Goal: Information Seeking & Learning: Learn about a topic

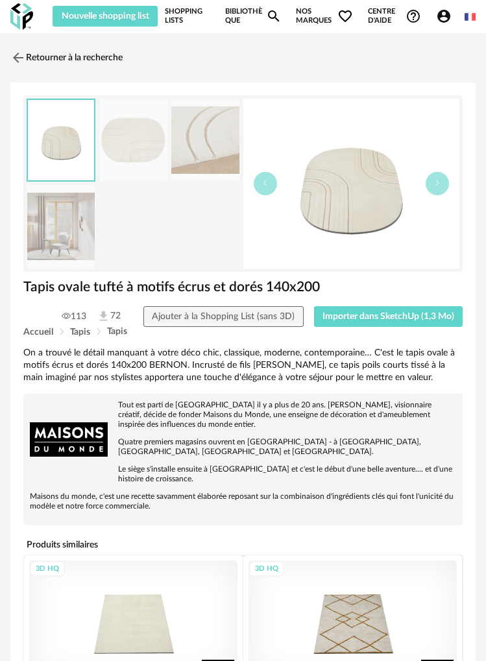
click at [77, 234] on img at bounding box center [60, 227] width 67 height 82
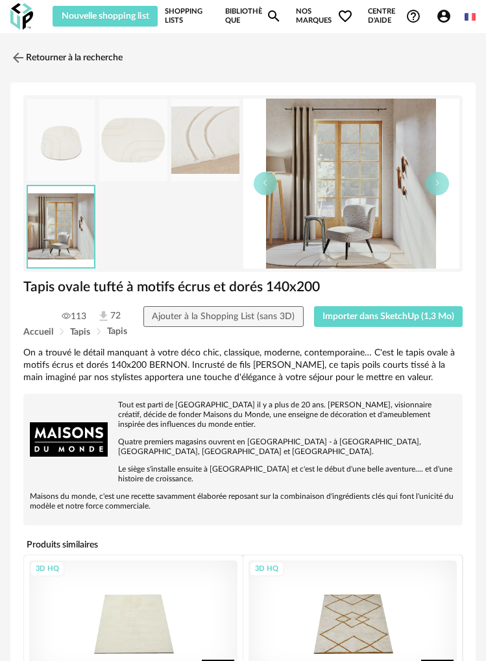
click at [211, 145] on img at bounding box center [204, 140] width 67 height 82
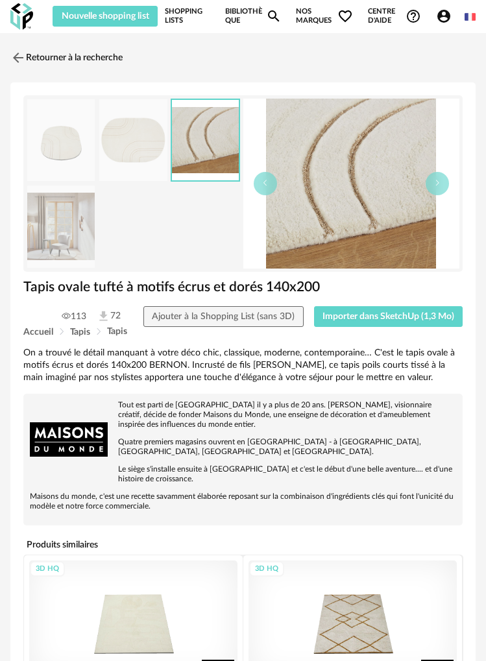
click at [124, 150] on img at bounding box center [132, 140] width 67 height 82
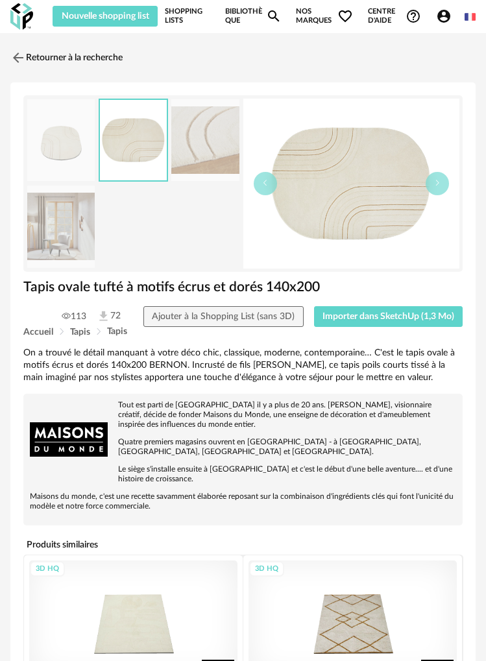
click at [60, 148] on img at bounding box center [60, 140] width 67 height 82
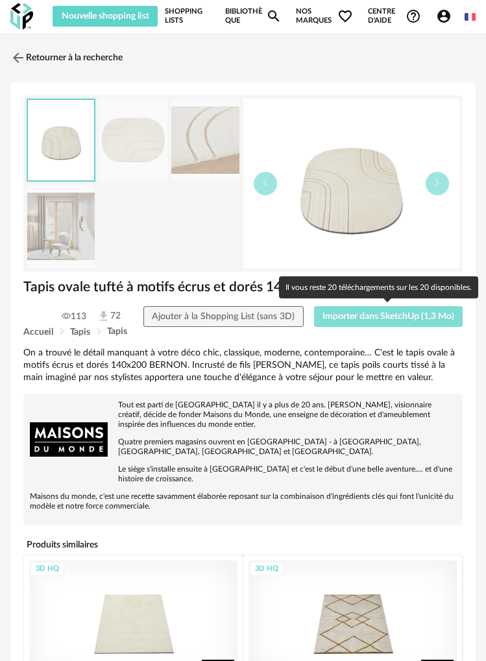
click at [412, 318] on span "Importer dans SketchUp (1,3 Mo)" at bounding box center [389, 316] width 132 height 9
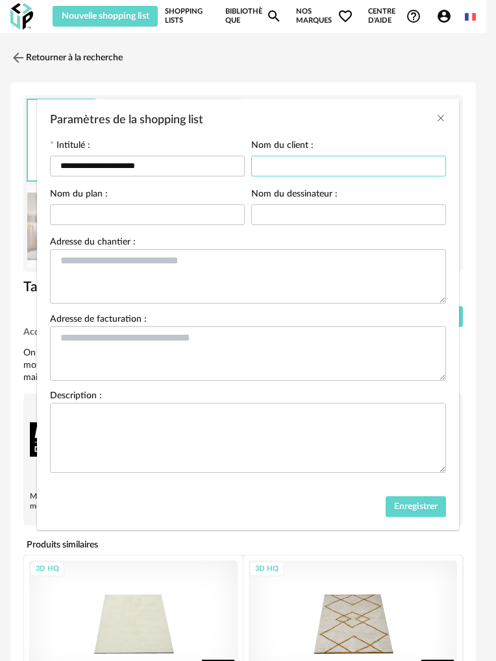
click at [298, 168] on input "Paramètres de la shopping list" at bounding box center [348, 166] width 195 height 21
type input "*"
type input "****"
click at [169, 219] on input "Paramètres de la shopping list" at bounding box center [147, 214] width 195 height 21
click at [200, 167] on input "**********" at bounding box center [147, 166] width 195 height 21
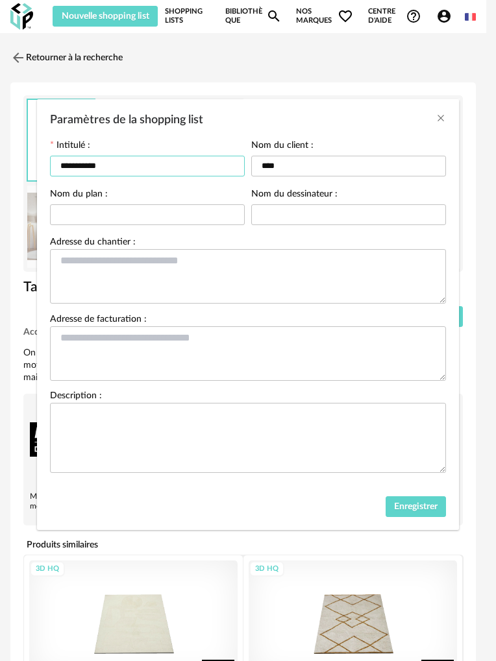
type input "**********"
click at [306, 242] on div "Adresse du chantier :" at bounding box center [248, 271] width 396 height 66
click at [425, 511] on span "Enregistrer" at bounding box center [415, 506] width 43 height 9
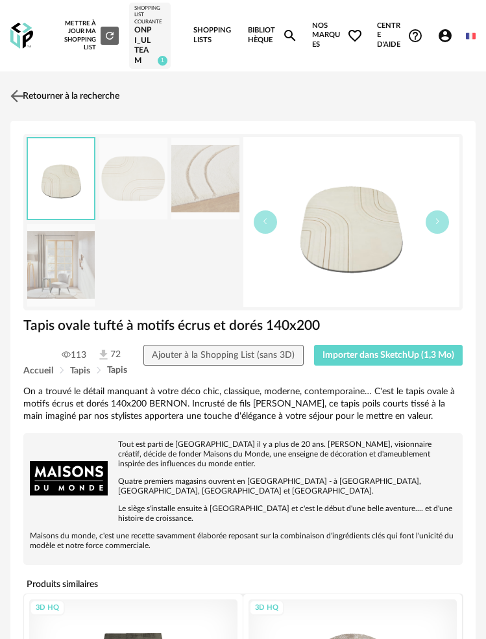
click at [50, 96] on link "Retourner à la recherche" at bounding box center [63, 96] width 112 height 29
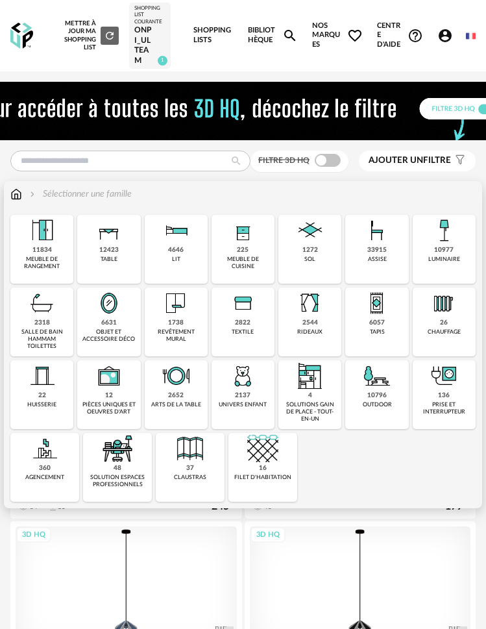
click at [361, 331] on div "6057 tapis" at bounding box center [376, 322] width 63 height 69
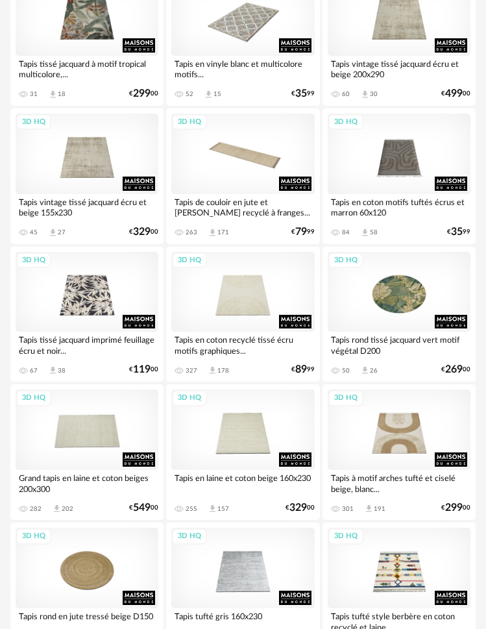
scroll to position [3244, 0]
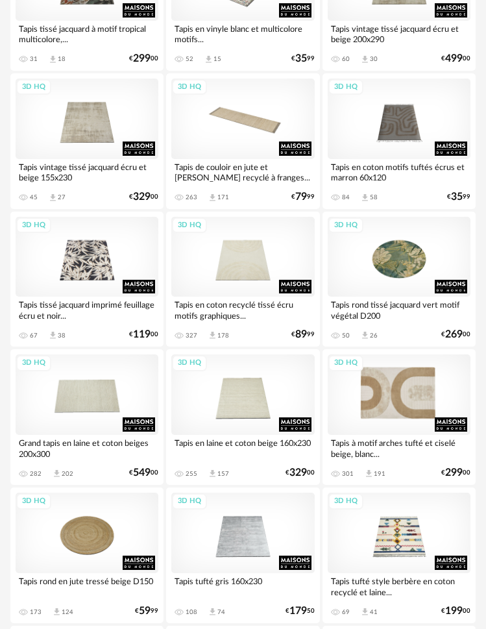
click at [404, 403] on div "3D HQ" at bounding box center [399, 394] width 143 height 80
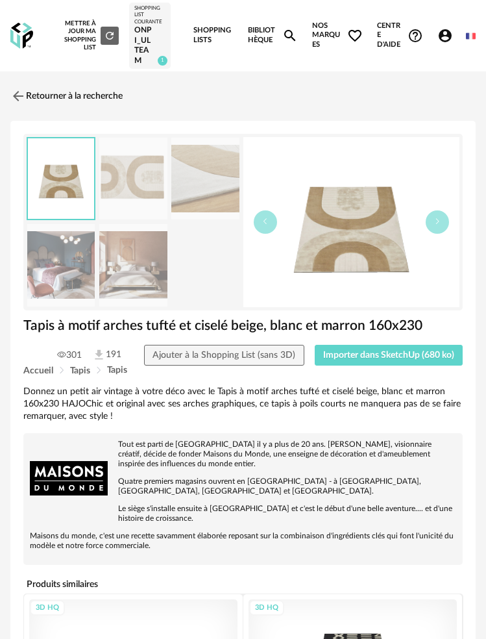
click at [62, 266] on img at bounding box center [60, 265] width 67 height 82
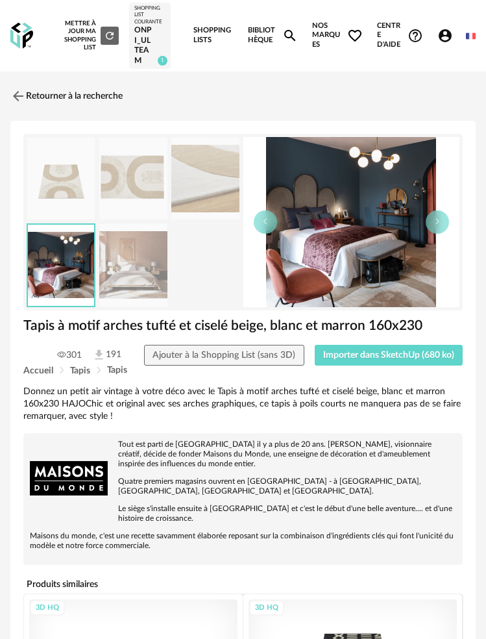
click at [146, 275] on img at bounding box center [132, 265] width 67 height 82
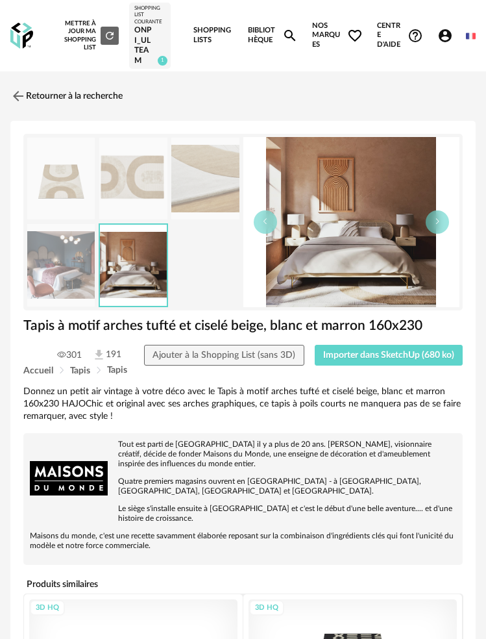
click at [126, 175] on img at bounding box center [132, 179] width 67 height 82
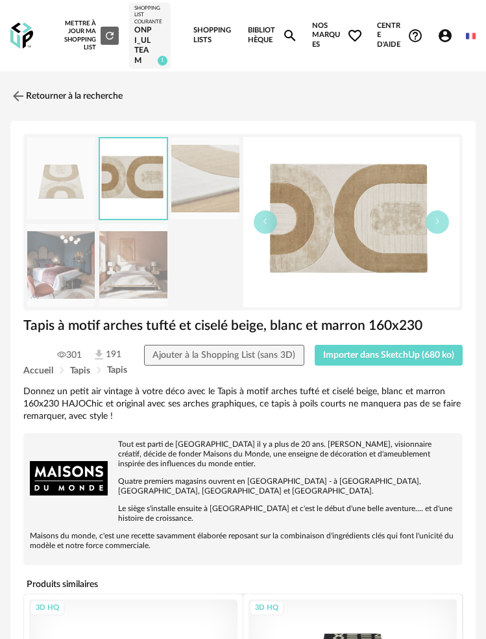
click at [207, 178] on img at bounding box center [204, 179] width 67 height 82
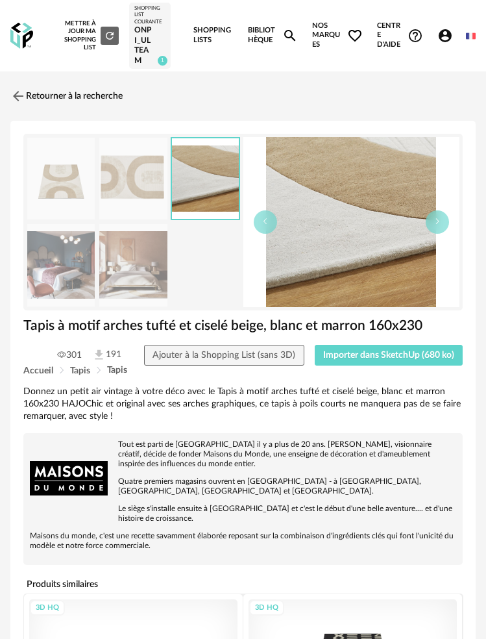
click at [64, 189] on img at bounding box center [60, 179] width 67 height 82
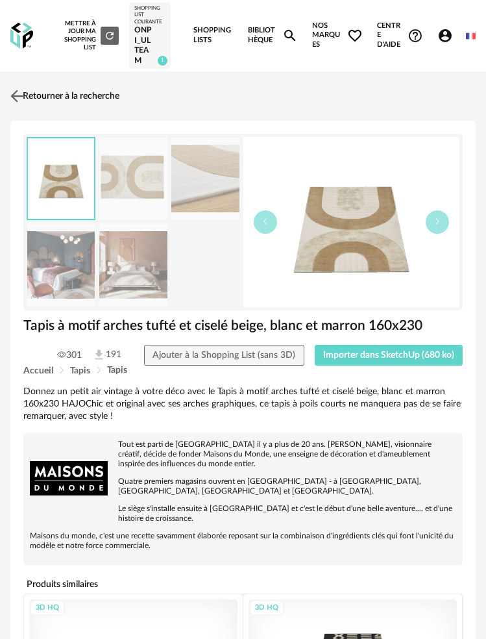
click at [36, 91] on link "Retourner à la recherche" at bounding box center [63, 96] width 112 height 29
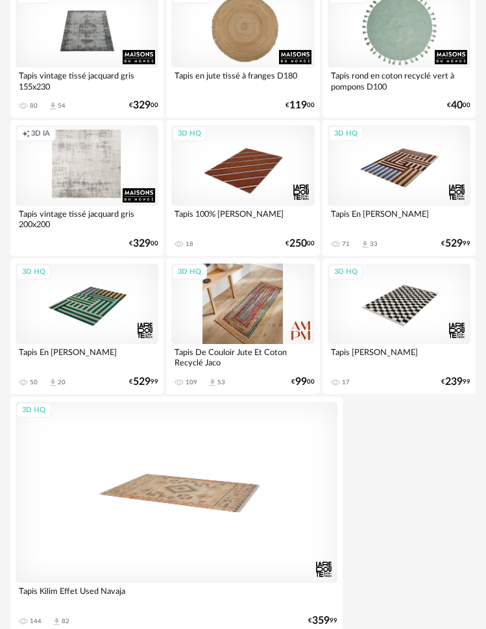
scroll to position [4529, 0]
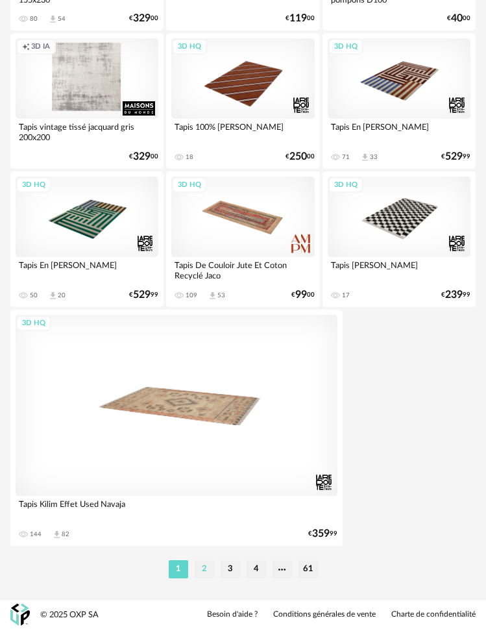
click at [205, 567] on li "2" at bounding box center [204, 569] width 19 height 18
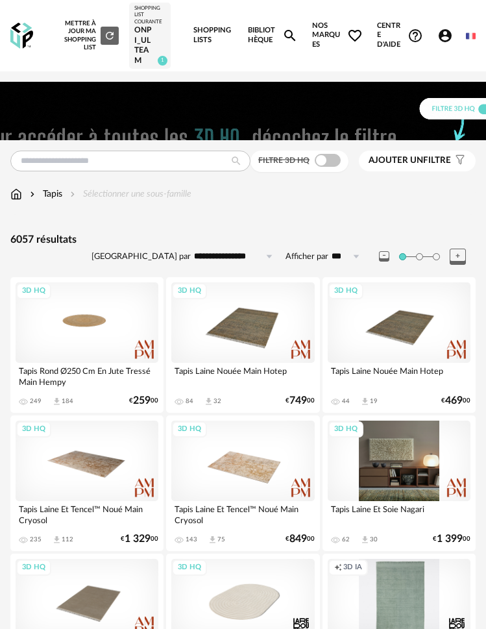
scroll to position [86, 0]
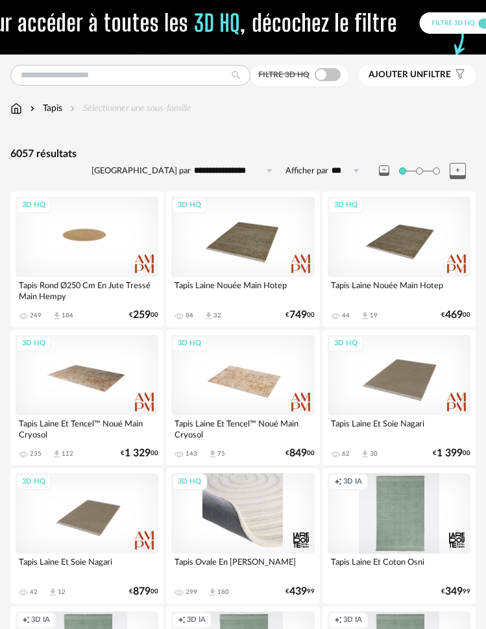
click at [252, 506] on div "3D HQ" at bounding box center [242, 513] width 143 height 80
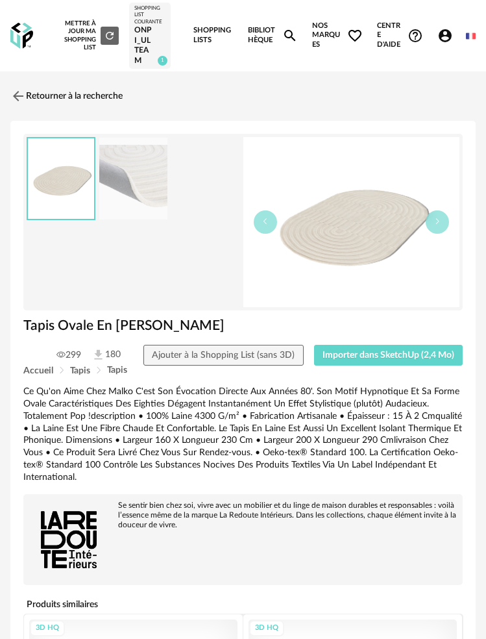
click at [146, 171] on img at bounding box center [132, 179] width 67 height 82
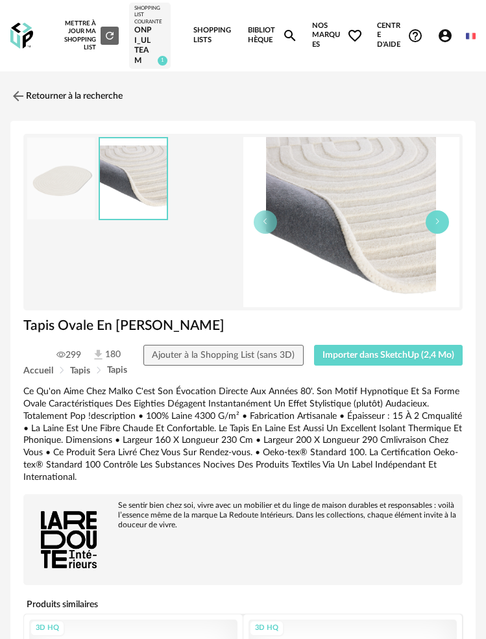
click at [444, 226] on button "button" at bounding box center [437, 221] width 23 height 23
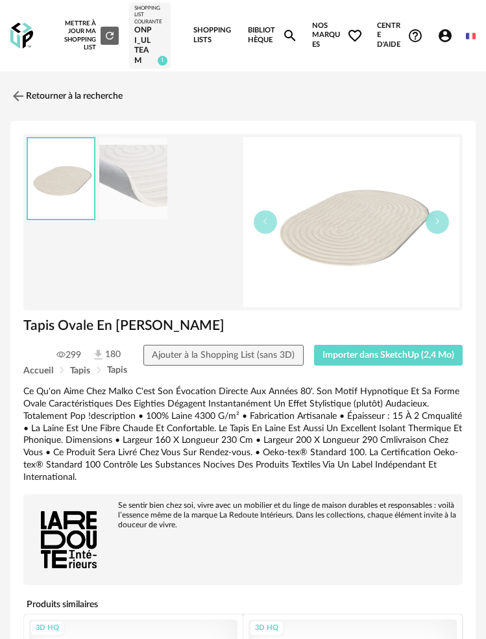
click at [347, 236] on img at bounding box center [351, 222] width 217 height 170
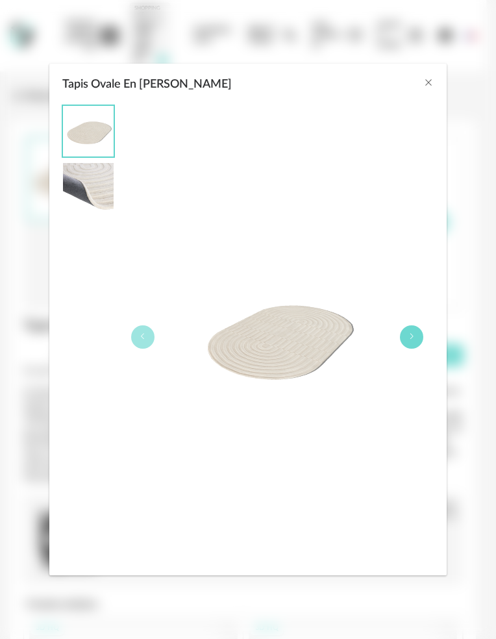
click at [416, 343] on button "Tapis Ovale En Laine Malko" at bounding box center [411, 336] width 23 height 23
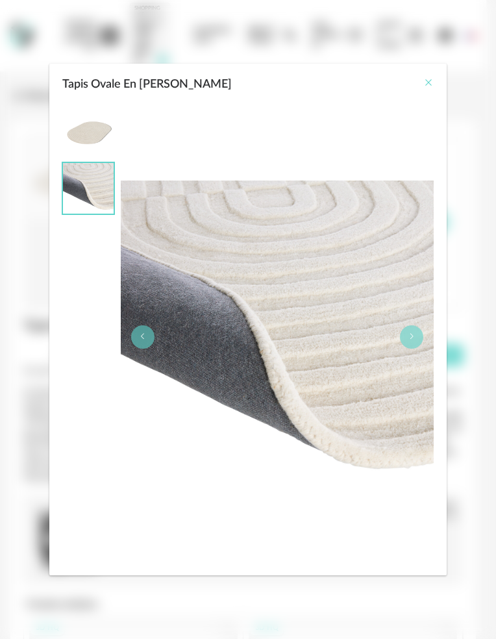
click at [430, 84] on icon "Close" at bounding box center [428, 82] width 10 height 10
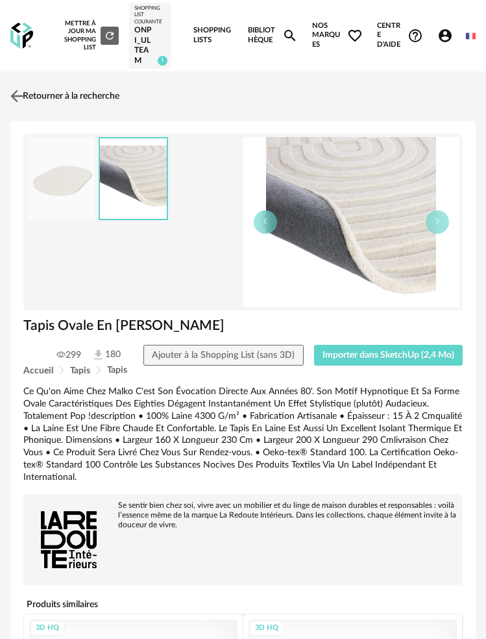
click at [19, 90] on img at bounding box center [17, 95] width 19 height 19
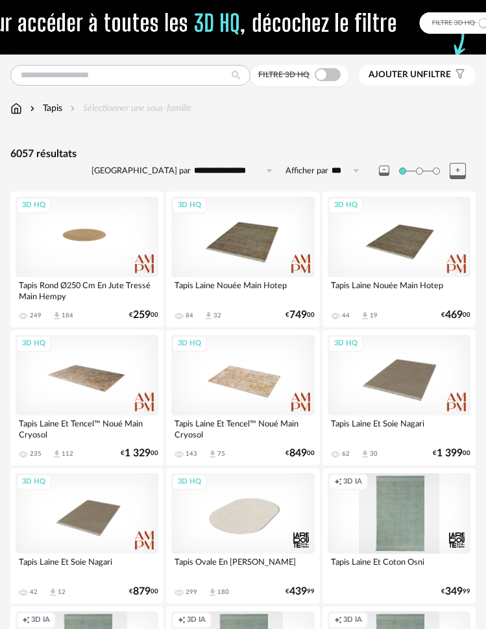
scroll to position [233, 0]
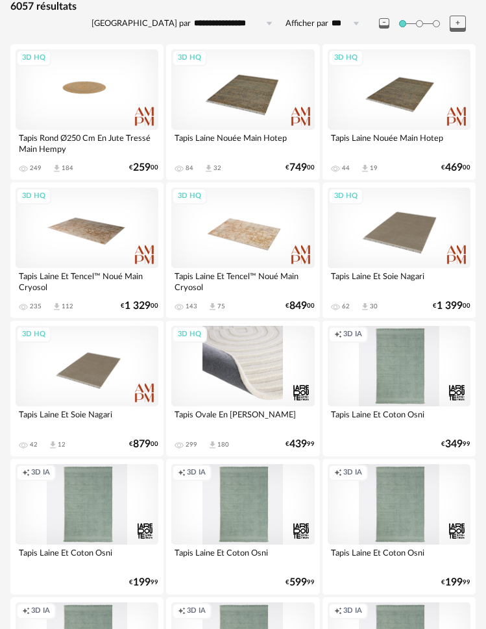
click at [252, 346] on div "3D HQ" at bounding box center [242, 366] width 143 height 80
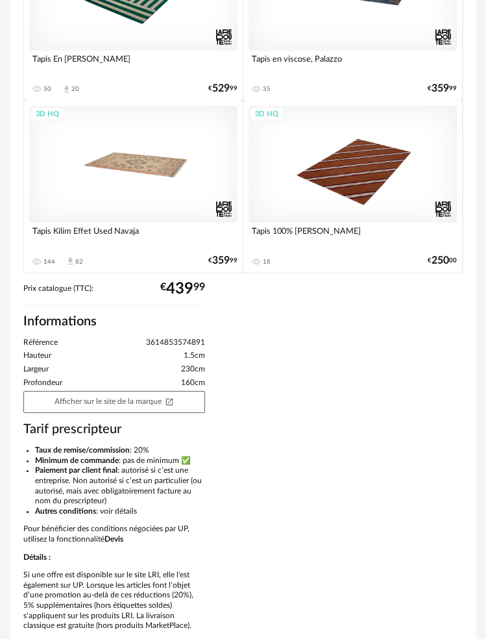
scroll to position [721, 0]
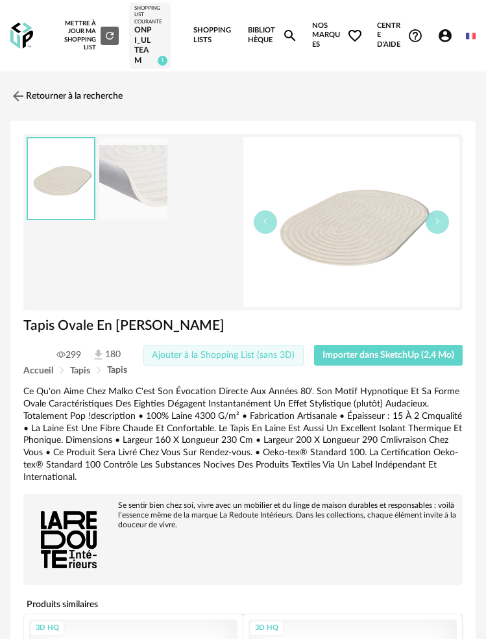
click at [208, 358] on span "Ajouter à la Shopping List (sans 3D)" at bounding box center [223, 354] width 143 height 9
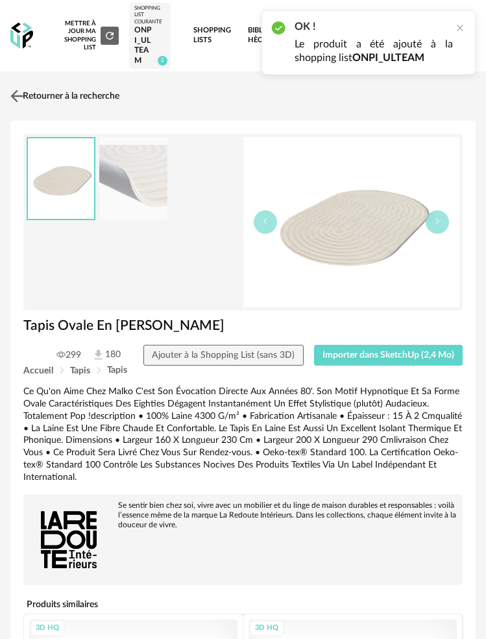
click at [32, 96] on link "Retourner à la recherche" at bounding box center [63, 96] width 112 height 29
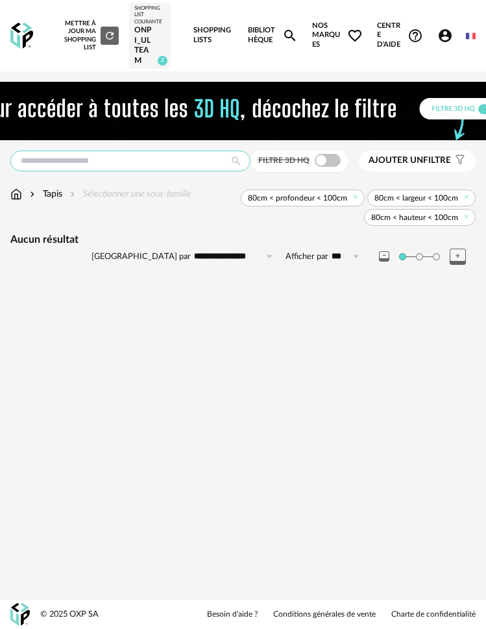
click at [119, 160] on input "text" at bounding box center [130, 161] width 240 height 21
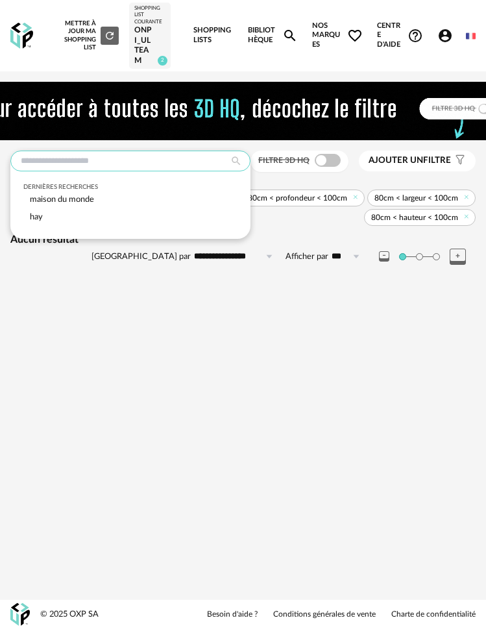
click at [119, 160] on input "text" at bounding box center [130, 161] width 240 height 21
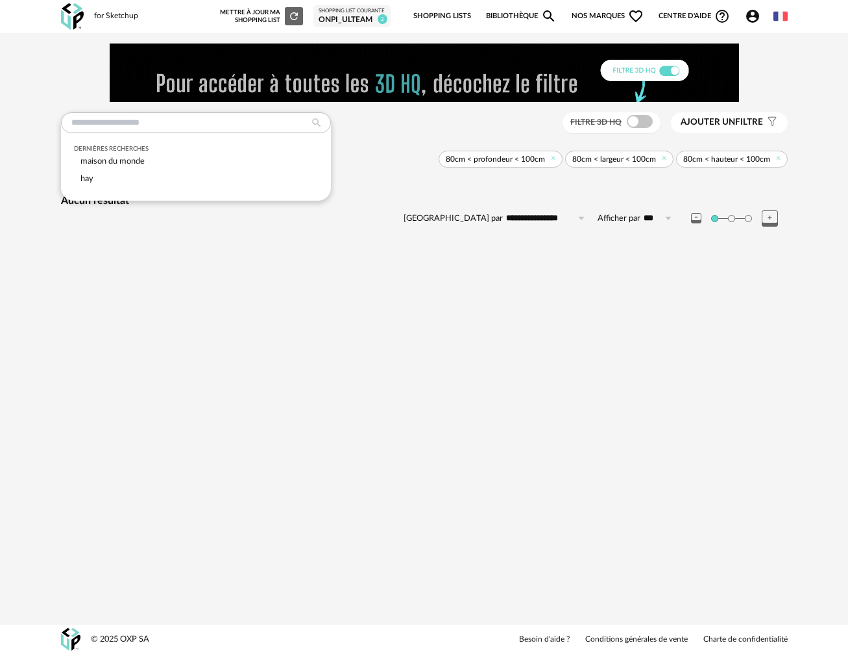
drag, startPoint x: 256, startPoint y: 390, endPoint x: 135, endPoint y: 207, distance: 219.6
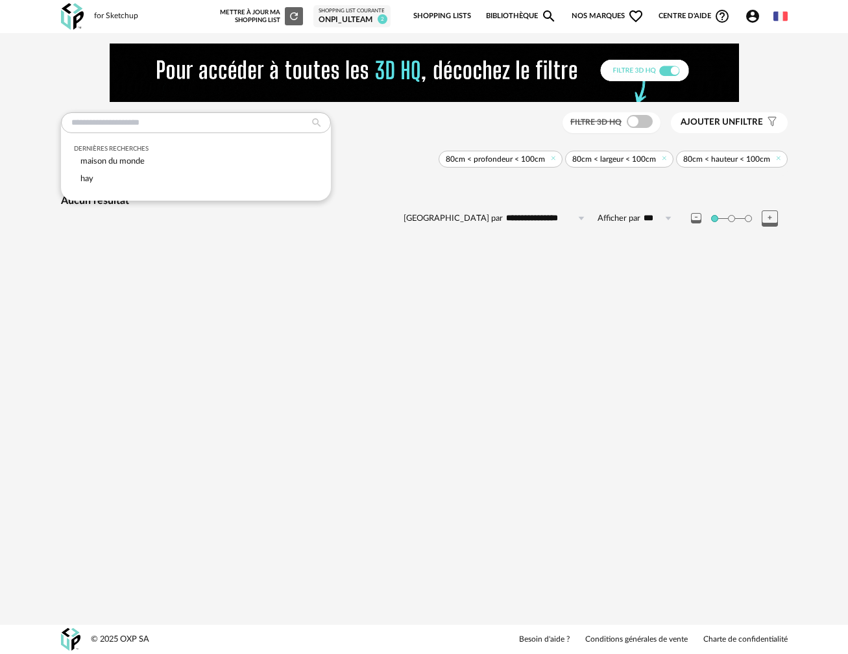
click at [256, 390] on div "for Sketchup Nouvelle shopping list Mettre à jour ma Shopping List Refresh icon…" at bounding box center [424, 327] width 848 height 654
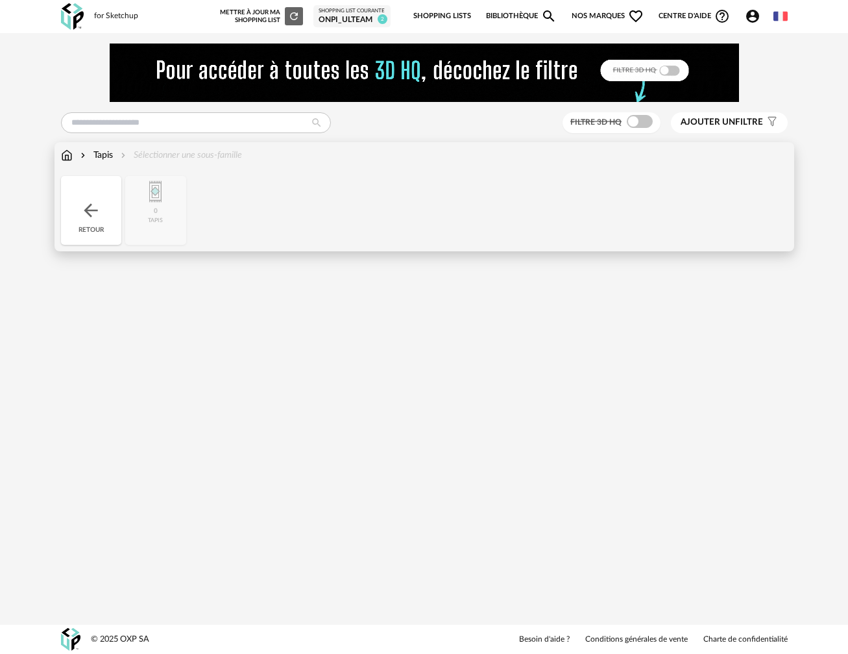
click at [95, 156] on div "Tapis" at bounding box center [95, 155] width 35 height 13
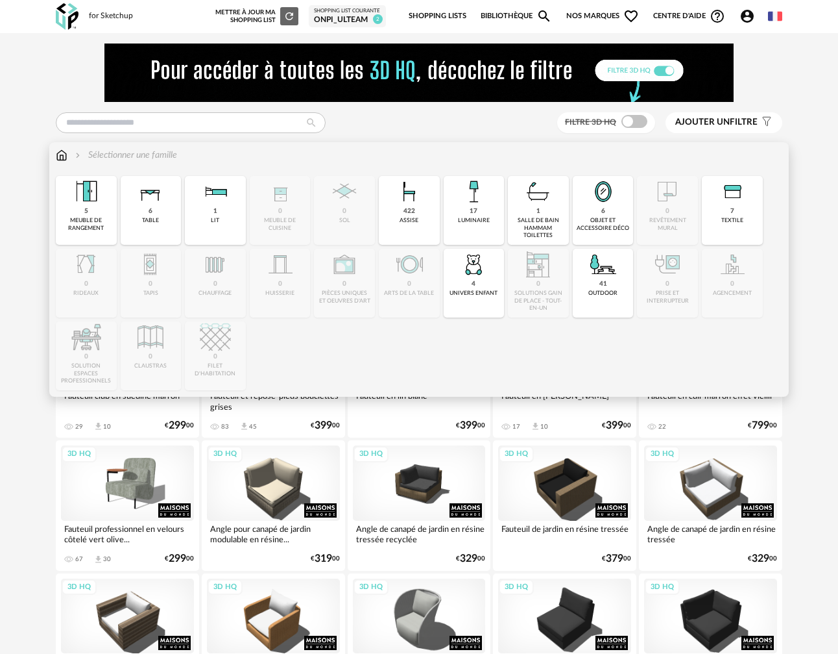
click at [162, 288] on div "Close icon 5 meuble de rangement 6 table 1 lit 0 meuble de cuisine 0 sol 422 as…" at bounding box center [419, 283] width 727 height 214
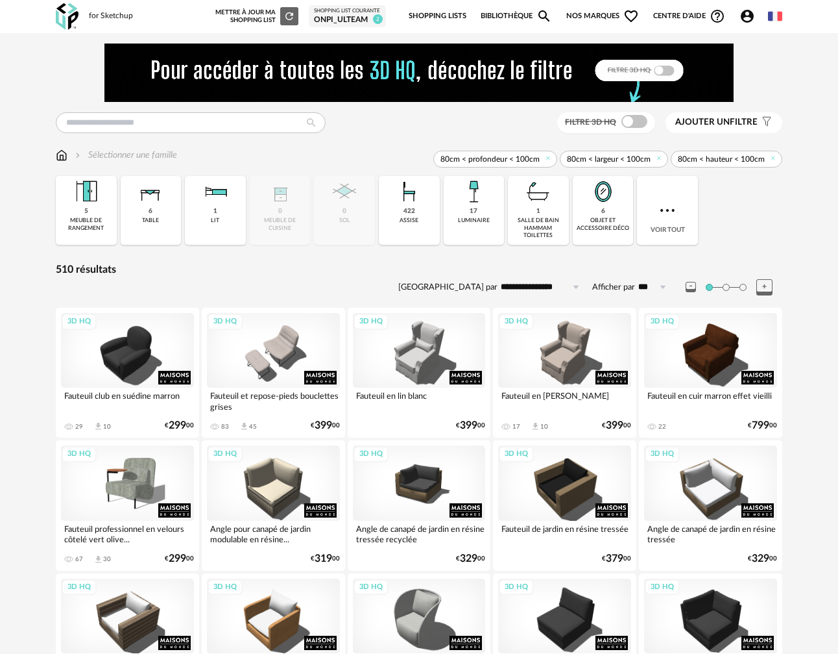
click at [485, 160] on icon at bounding box center [549, 158] width 8 height 8
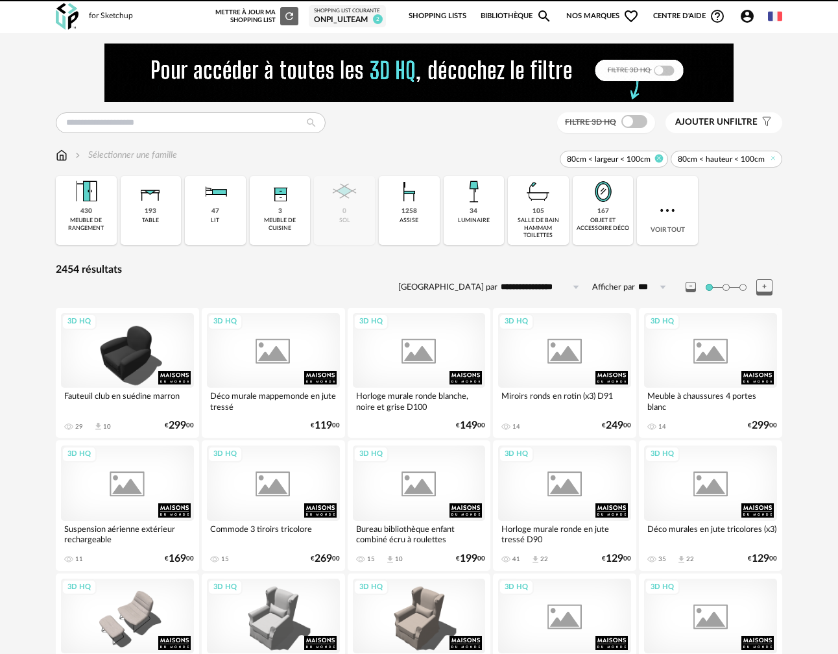
click at [485, 161] on icon at bounding box center [659, 158] width 8 height 8
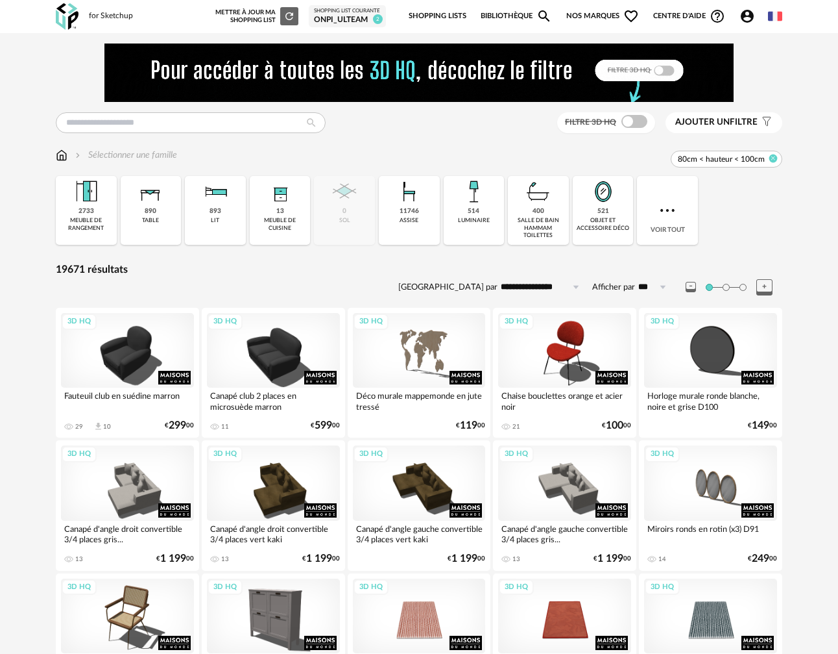
click at [485, 160] on icon at bounding box center [774, 158] width 8 height 8
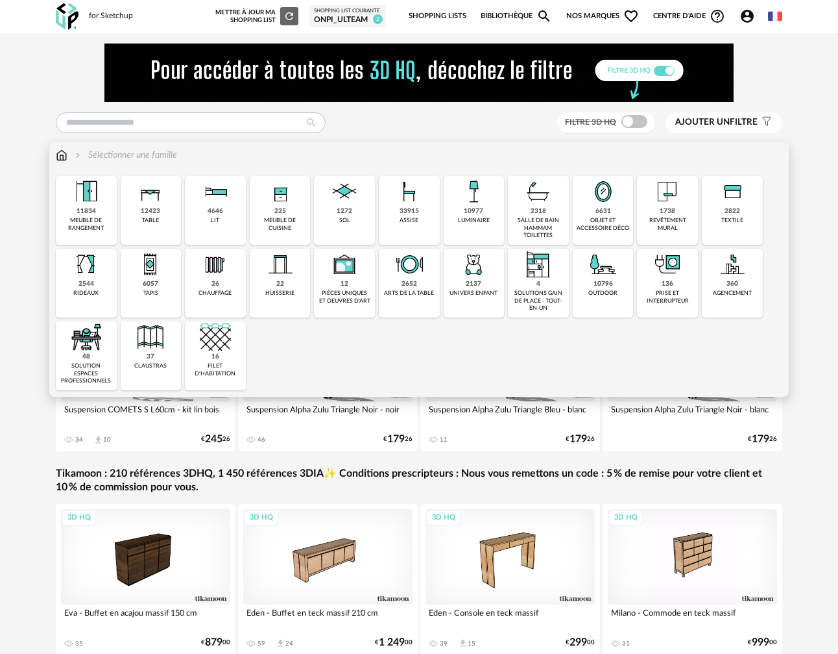
click at [142, 295] on div "6057 tapis" at bounding box center [151, 283] width 61 height 69
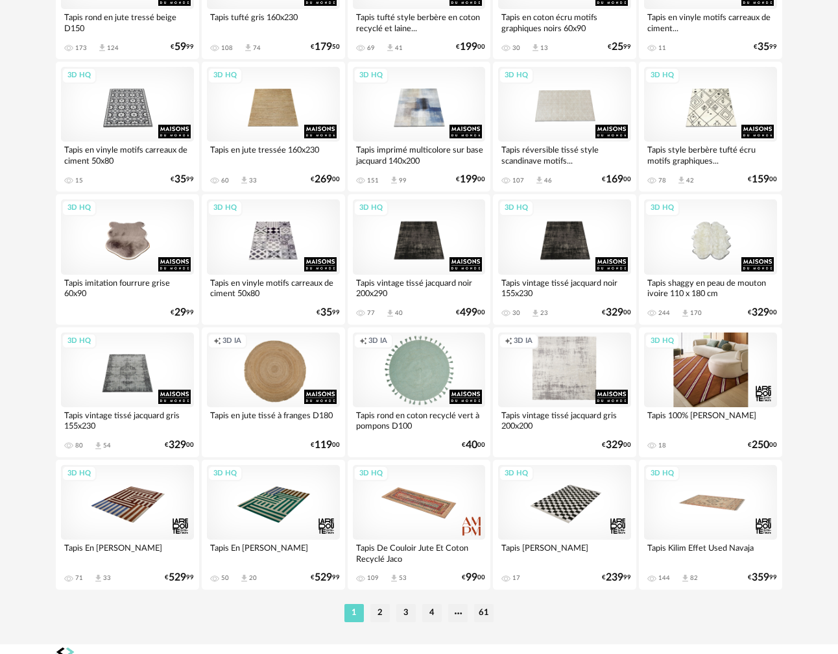
scroll to position [2318, 0]
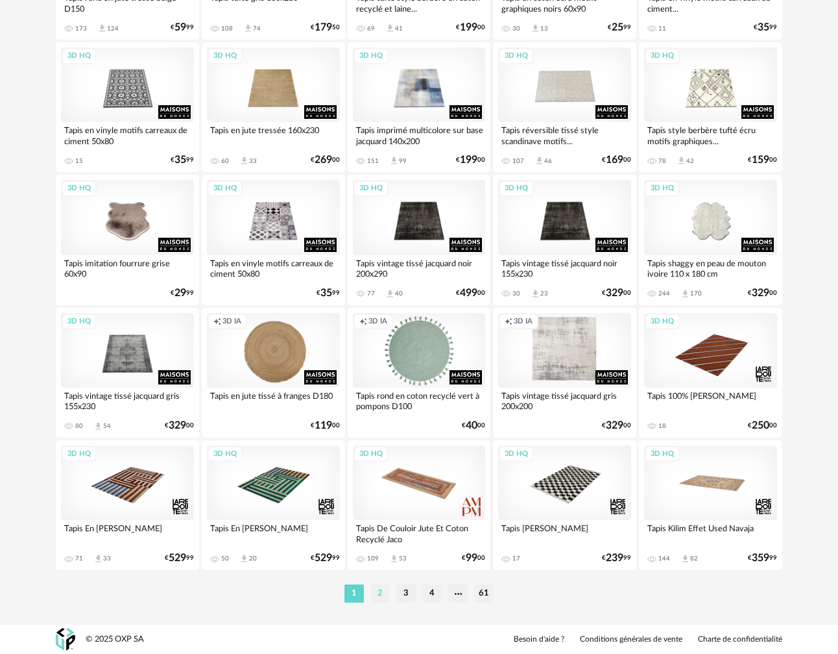
click at [377, 593] on li "2" at bounding box center [380, 593] width 19 height 18
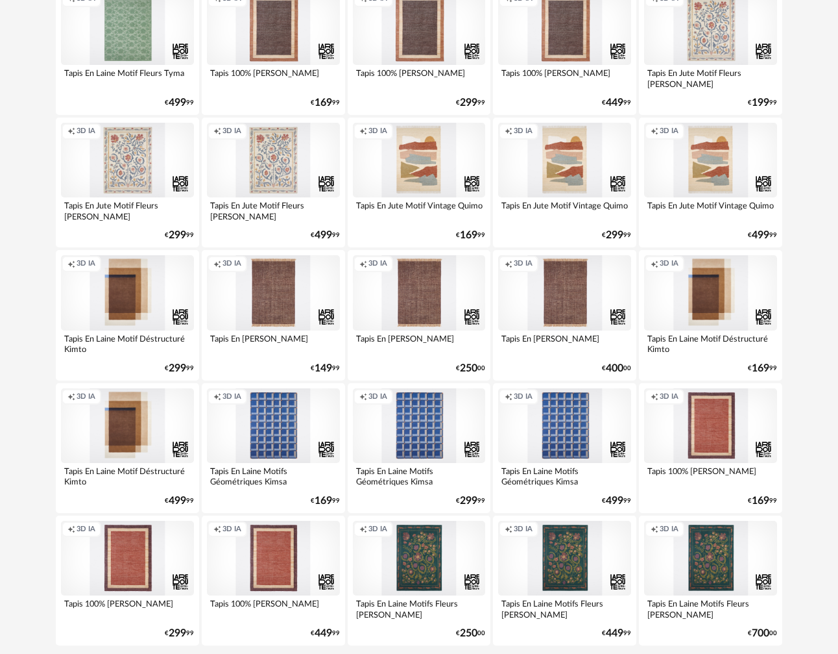
scroll to position [2318, 0]
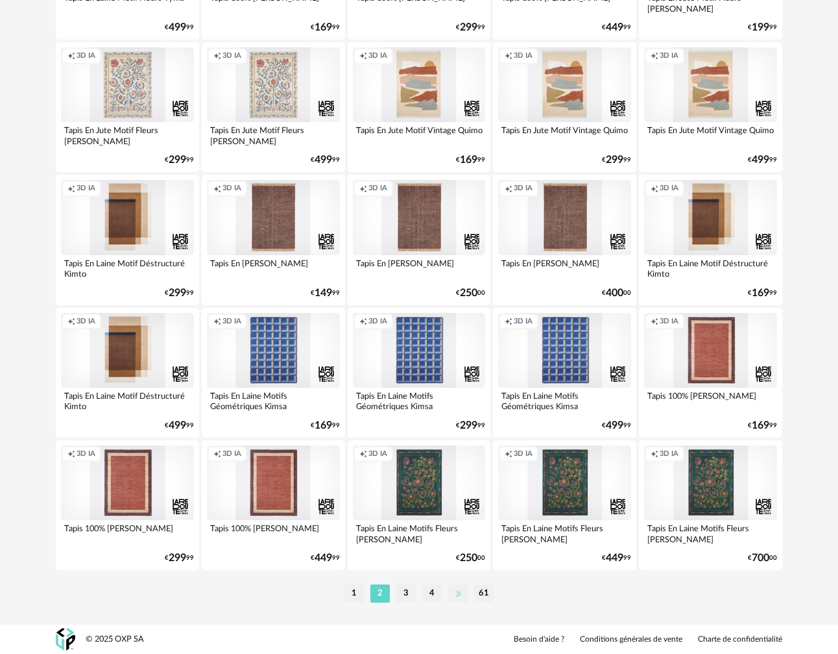
click at [459, 596] on li at bounding box center [457, 593] width 19 height 18
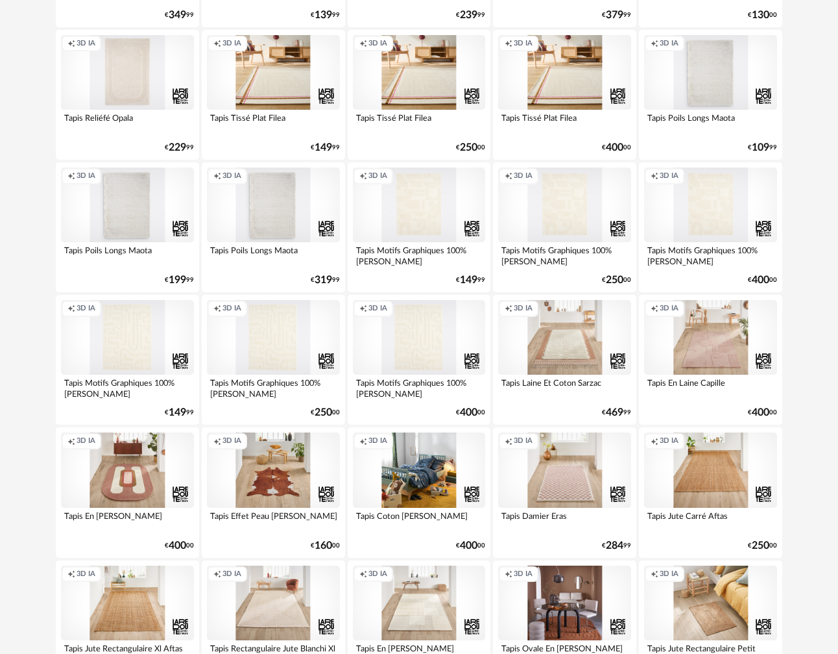
scroll to position [2318, 0]
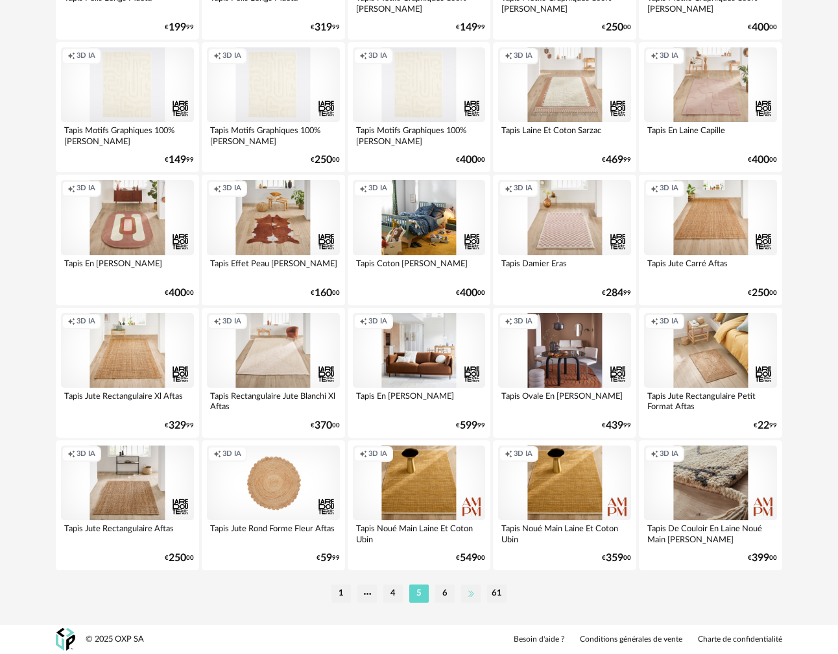
click at [478, 595] on li at bounding box center [470, 593] width 19 height 18
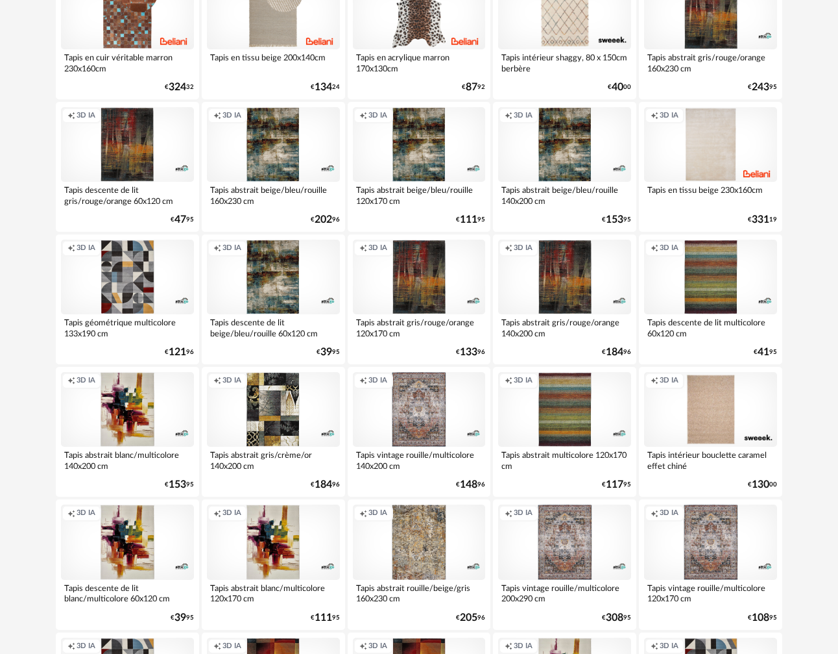
scroll to position [2318, 0]
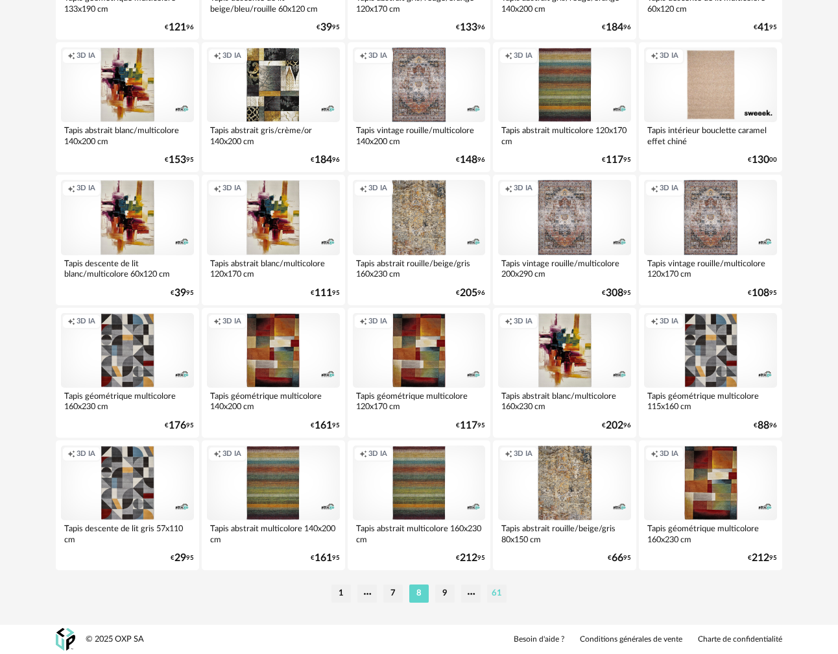
click at [485, 593] on li "61" at bounding box center [496, 593] width 19 height 18
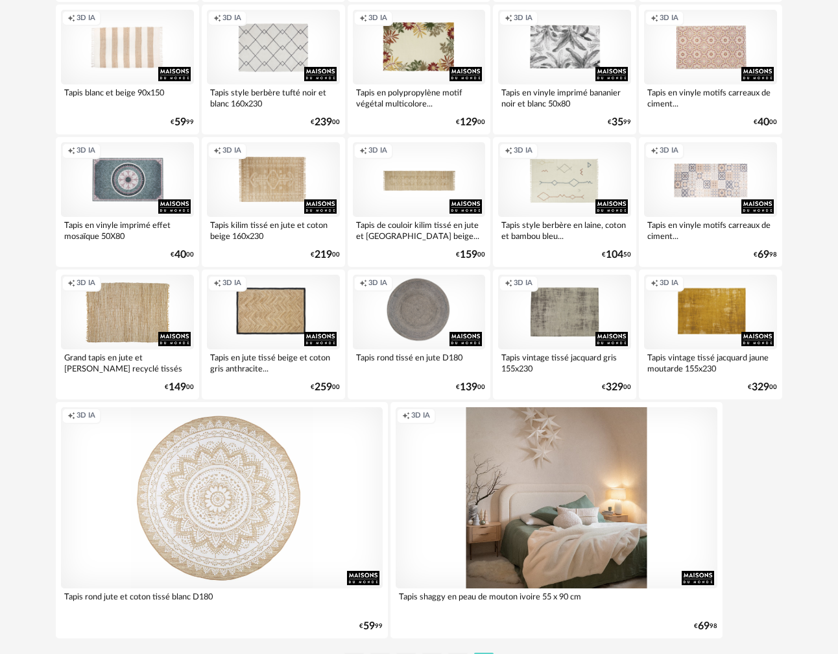
scroll to position [1364, 0]
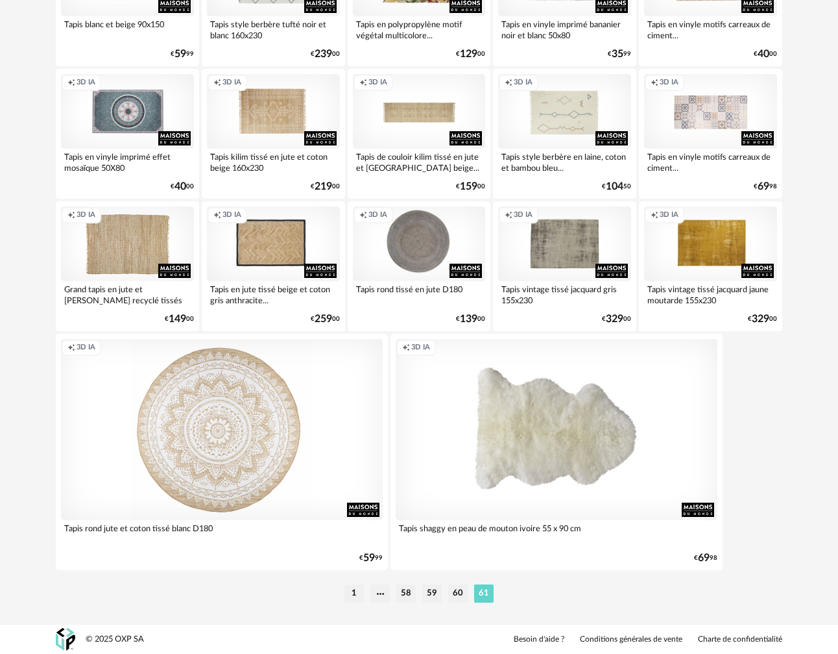
click at [485, 595] on li "61" at bounding box center [483, 593] width 19 height 18
click at [236, 234] on div "Creation icon 3D IA" at bounding box center [273, 243] width 133 height 75
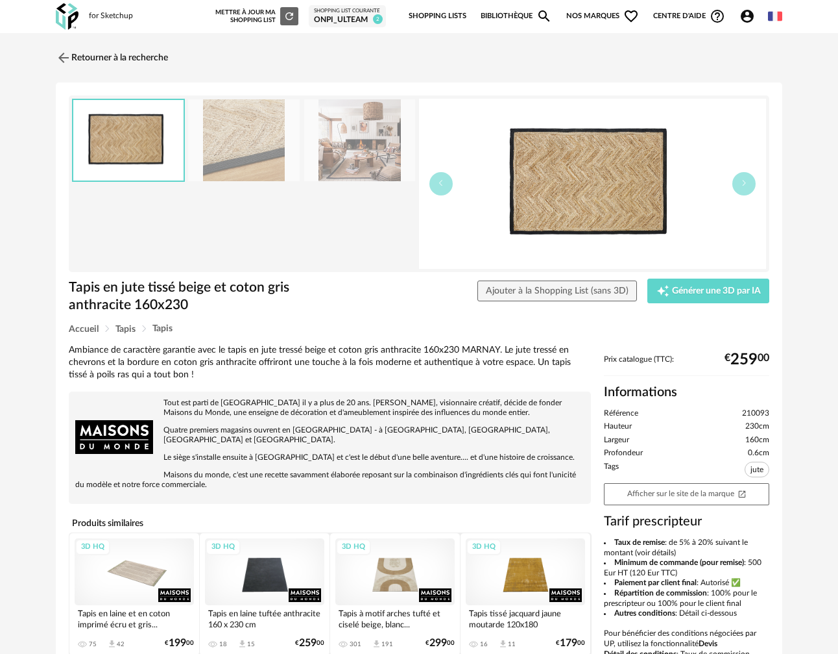
click at [358, 167] on img at bounding box center [360, 140] width 112 height 82
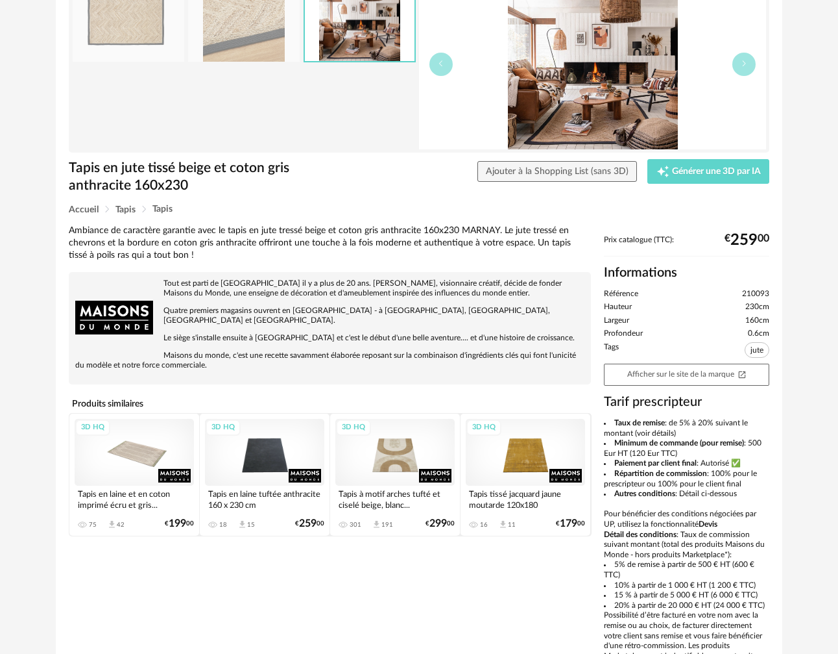
scroll to position [199, 0]
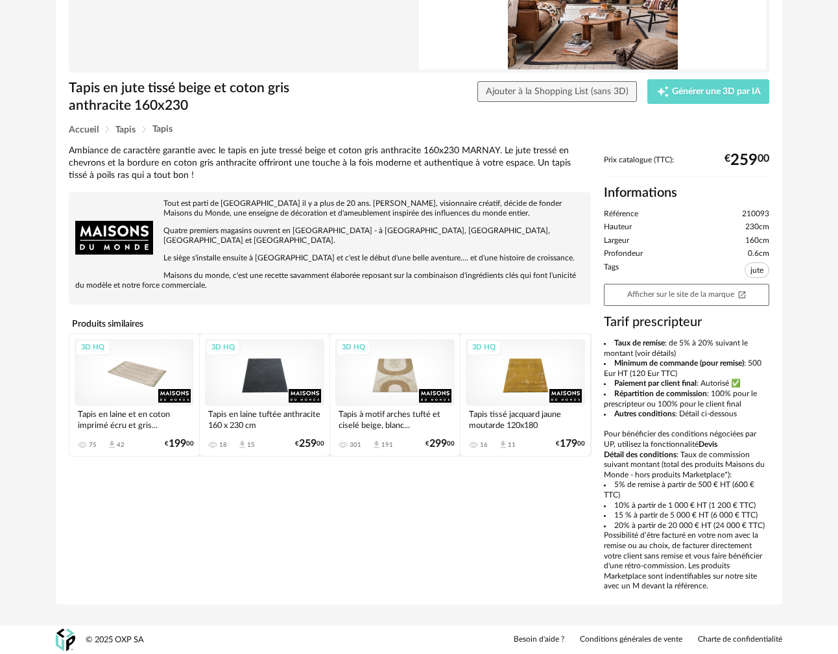
click at [402, 348] on div "3D HQ" at bounding box center [395, 372] width 119 height 67
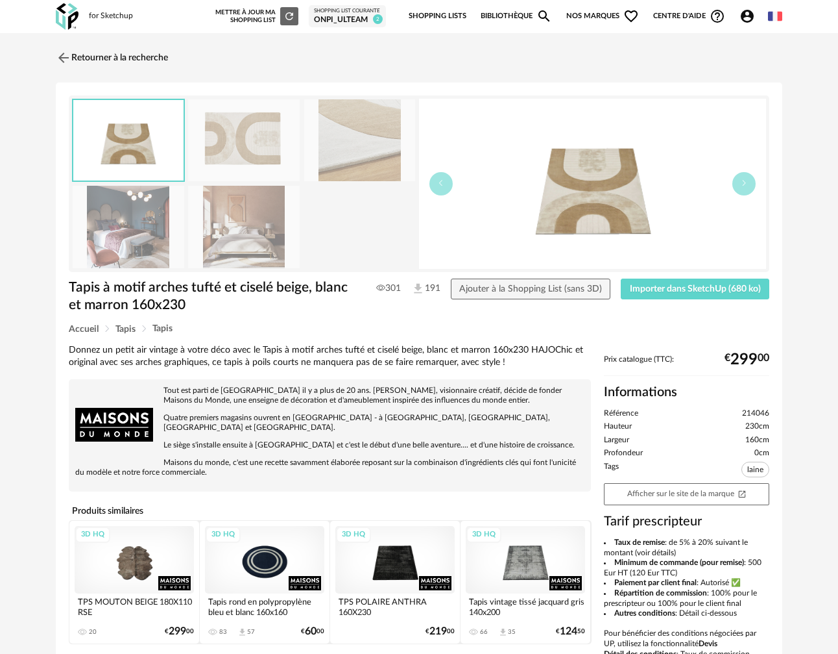
click at [271, 225] on img at bounding box center [244, 227] width 112 height 82
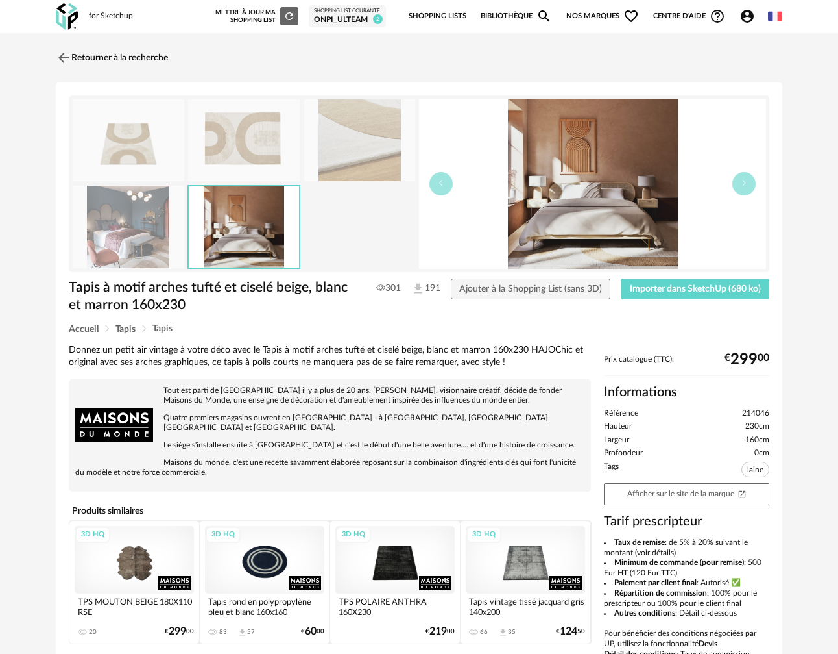
click at [133, 249] on img at bounding box center [129, 227] width 112 height 82
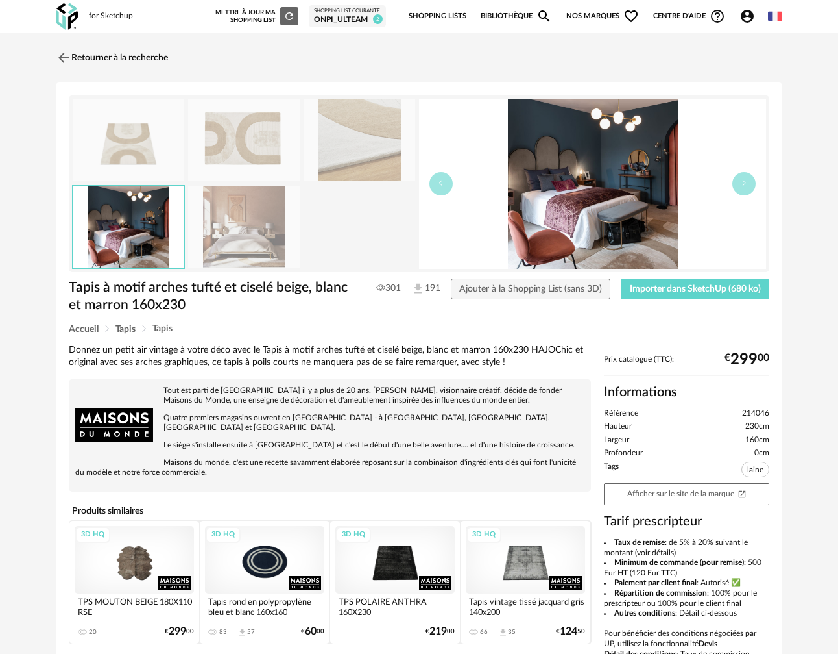
click at [485, 14] on link "Bibliothèque Magnify icon" at bounding box center [516, 16] width 71 height 27
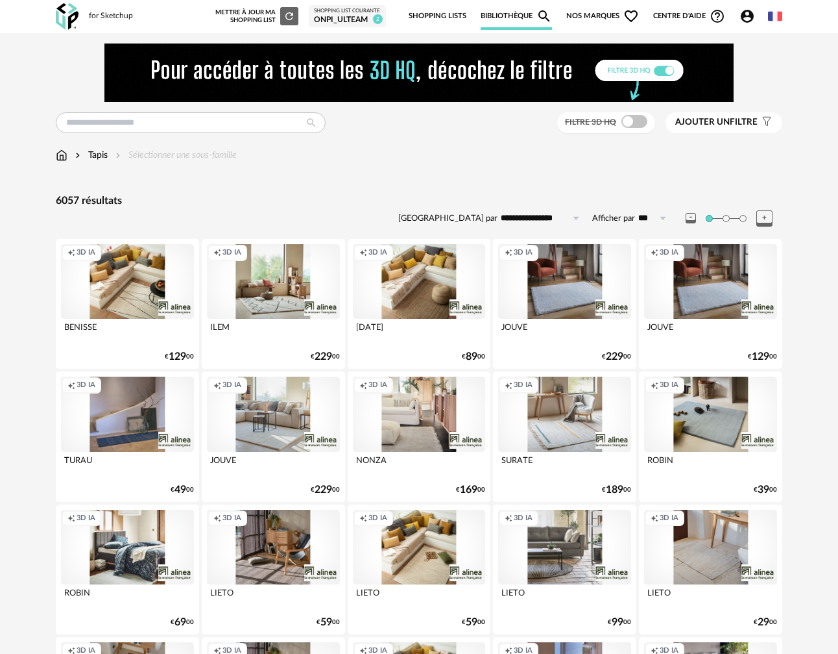
click at [485, 125] on span "Ajouter un" at bounding box center [703, 121] width 55 height 9
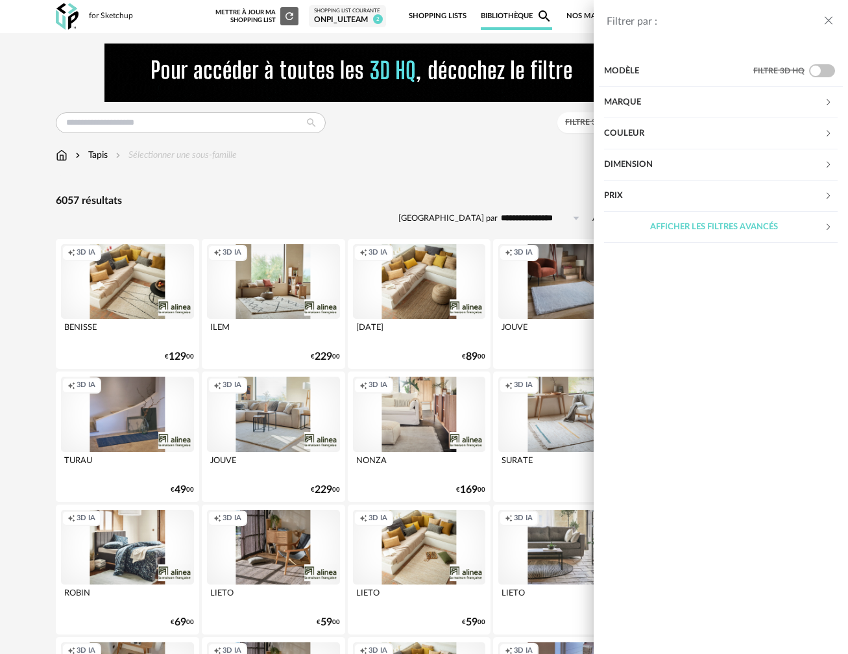
click at [485, 107] on div "Marque" at bounding box center [714, 102] width 220 height 31
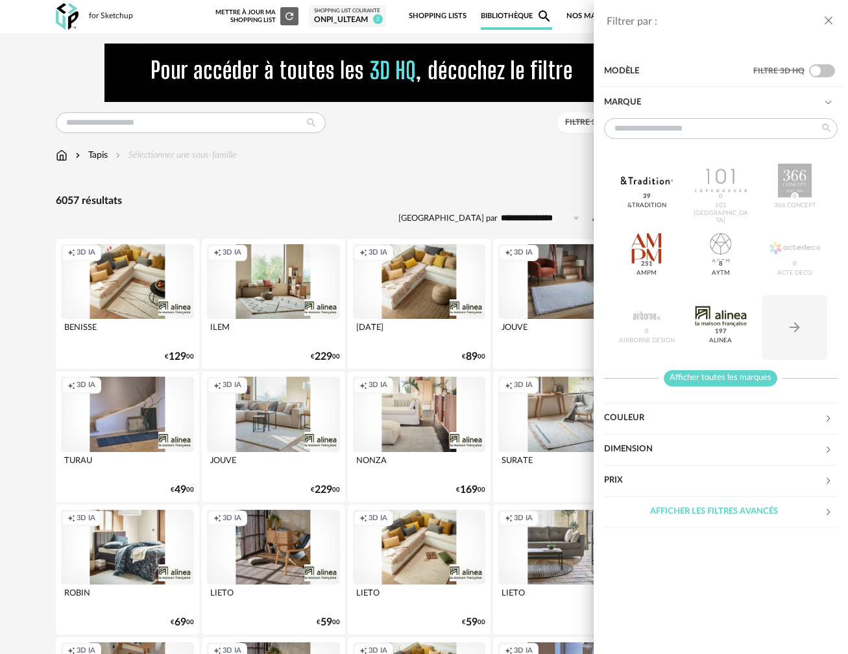
click at [485, 385] on span "Afficher toutes les marques" at bounding box center [721, 378] width 114 height 16
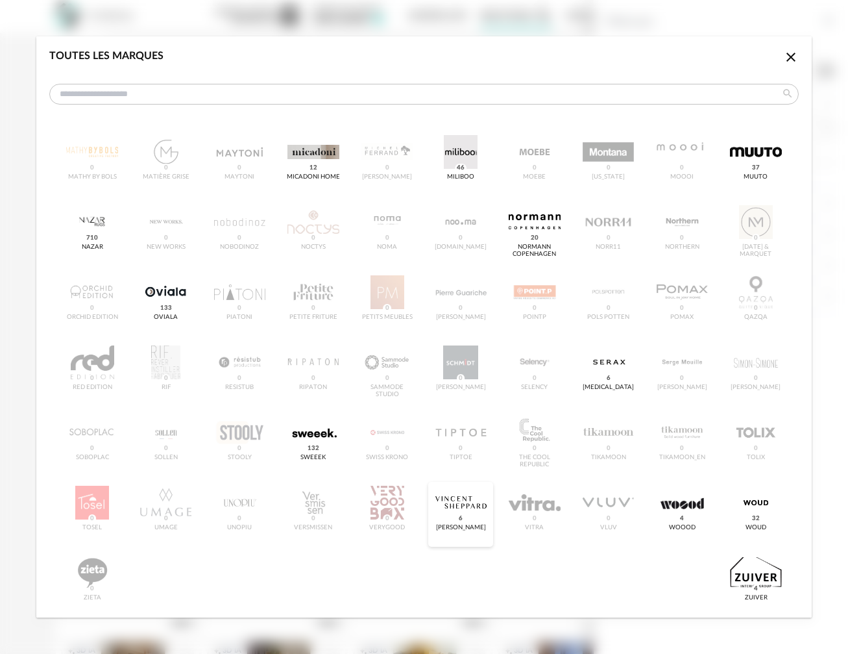
scroll to position [445, 0]
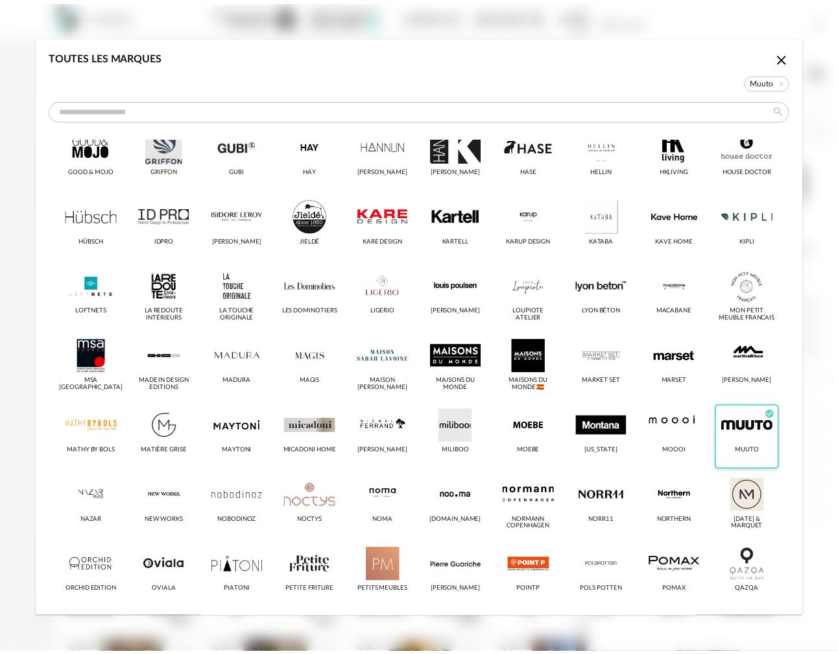
scroll to position [460, 0]
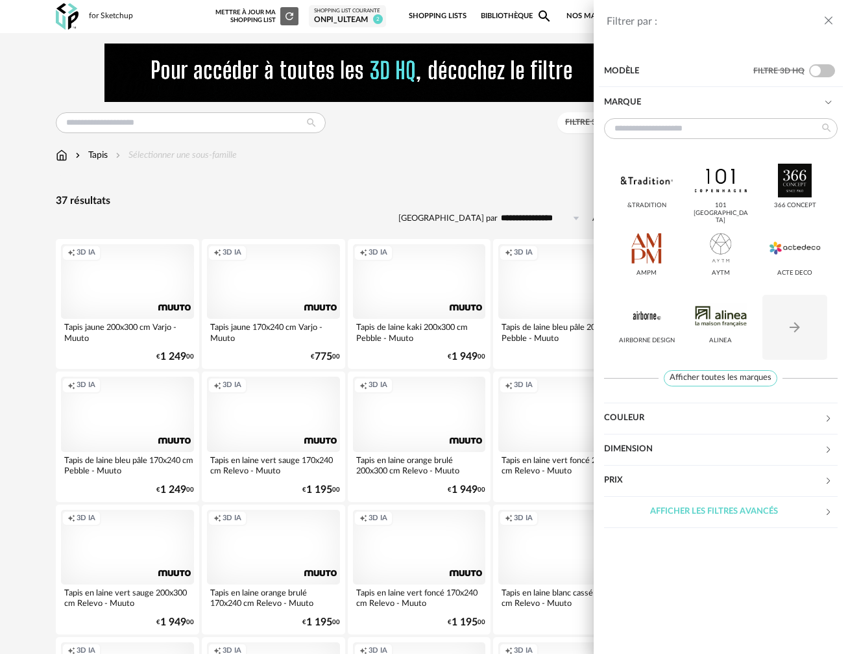
click at [485, 19] on icon "close drawer" at bounding box center [828, 20] width 13 height 13
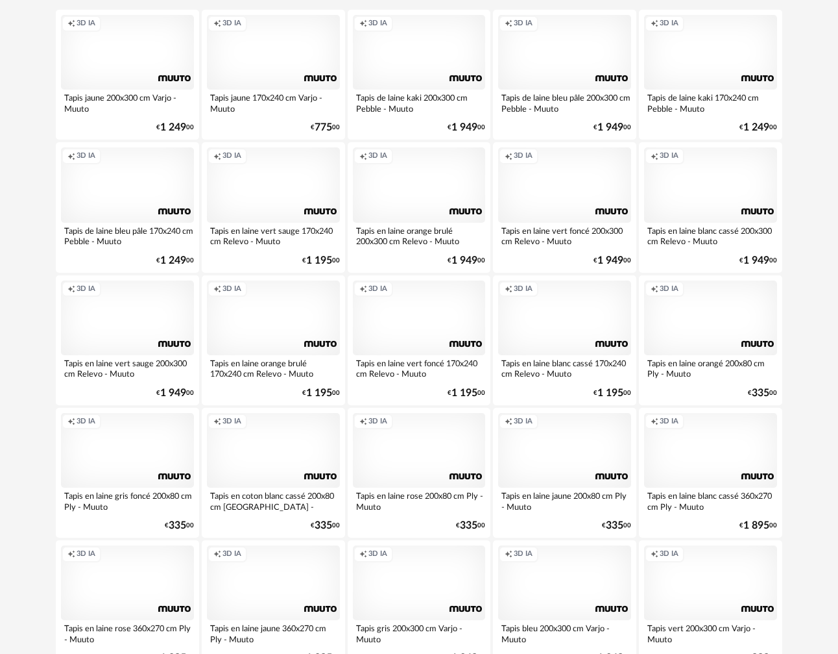
scroll to position [96, 0]
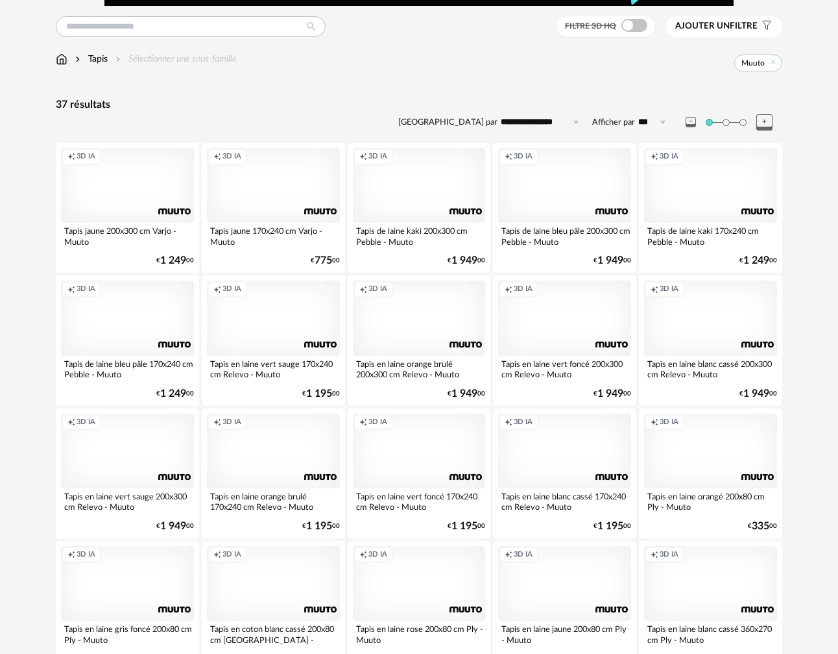
click at [433, 308] on div "Creation icon 3D IA" at bounding box center [419, 317] width 133 height 75
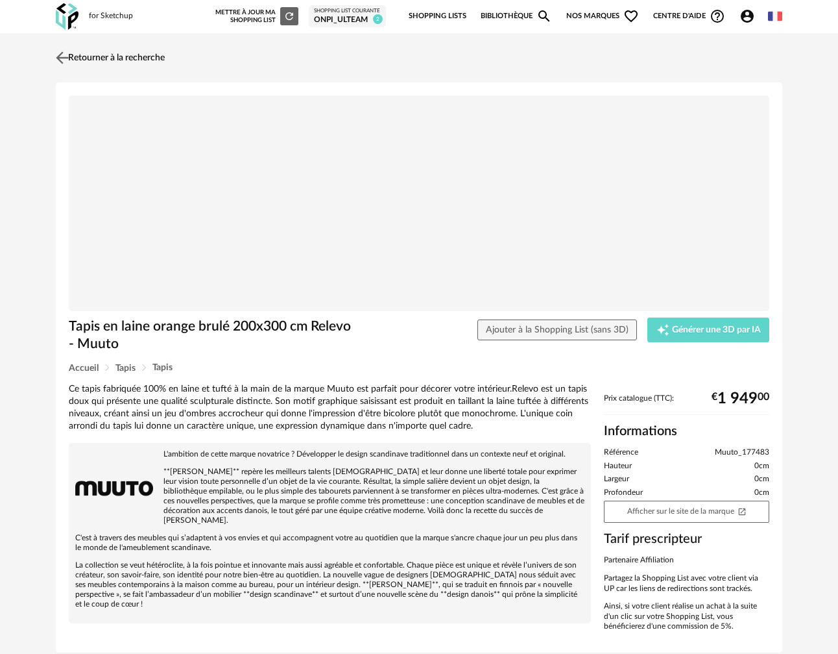
click at [62, 53] on img at bounding box center [62, 57] width 19 height 19
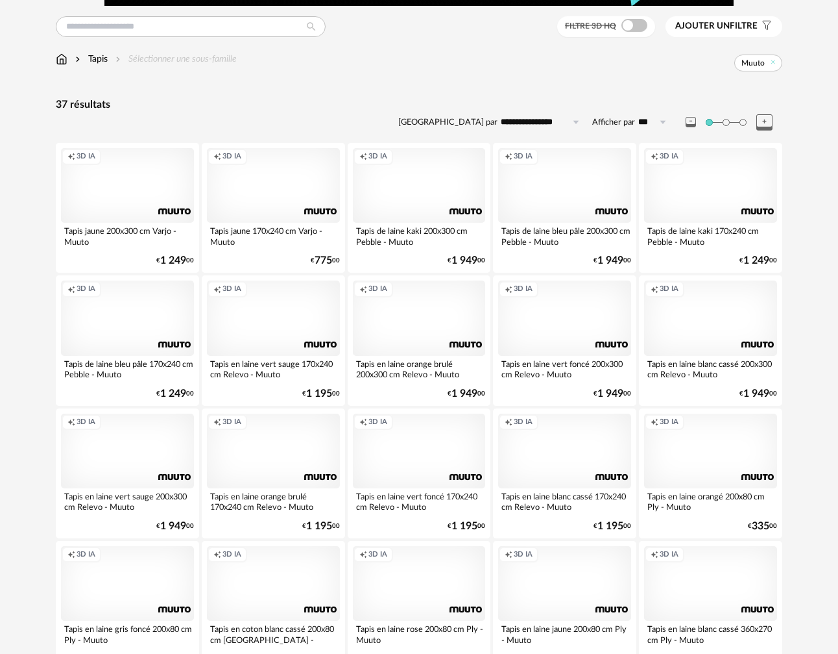
click at [427, 445] on div "Creation icon 3D IA" at bounding box center [419, 450] width 133 height 75
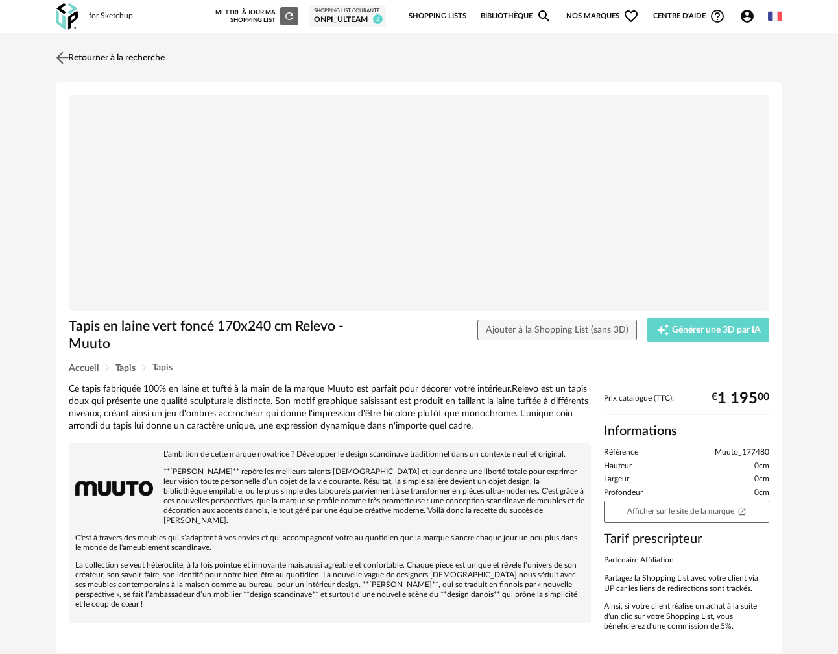
click at [59, 55] on img at bounding box center [62, 57] width 19 height 19
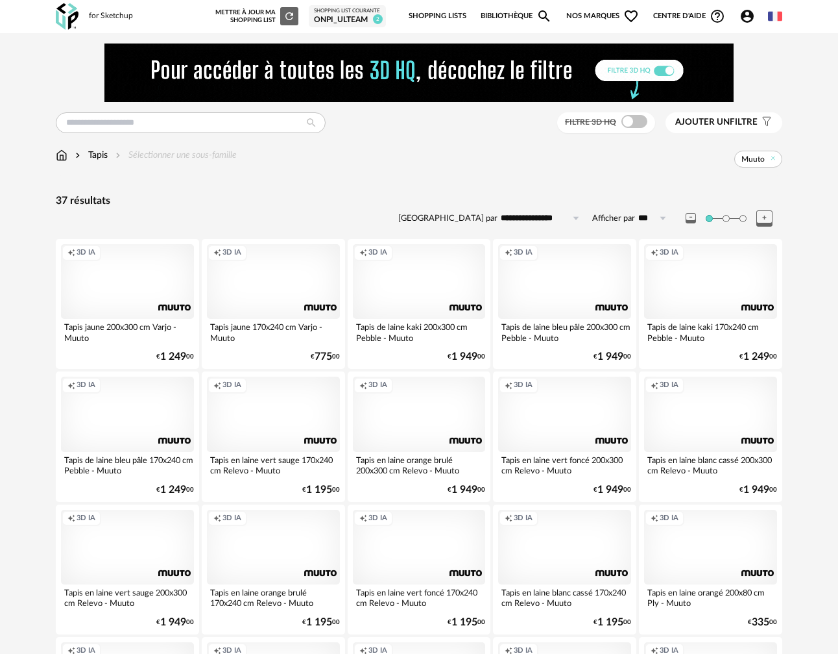
click at [125, 554] on div "Creation icon 3D IA" at bounding box center [127, 546] width 133 height 75
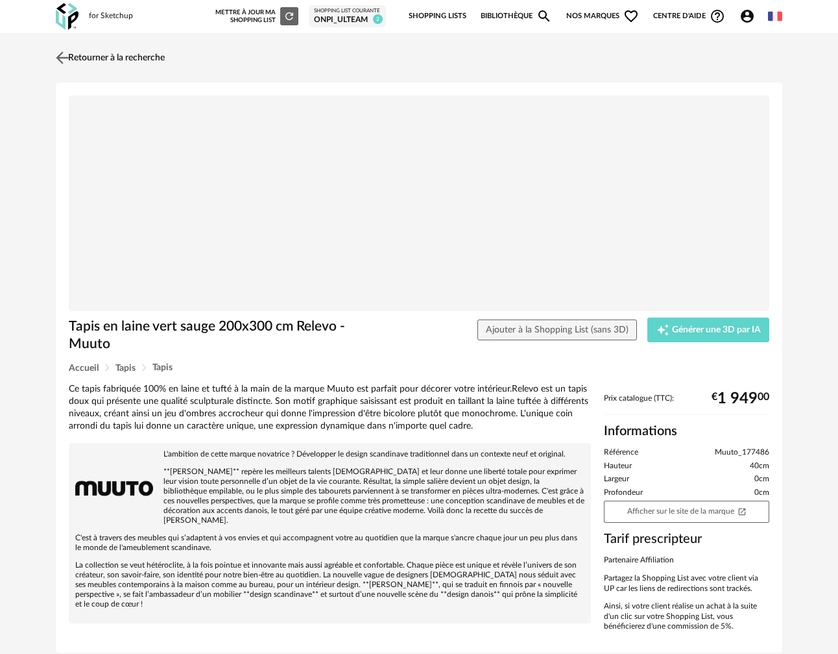
click at [56, 56] on img at bounding box center [62, 57] width 19 height 19
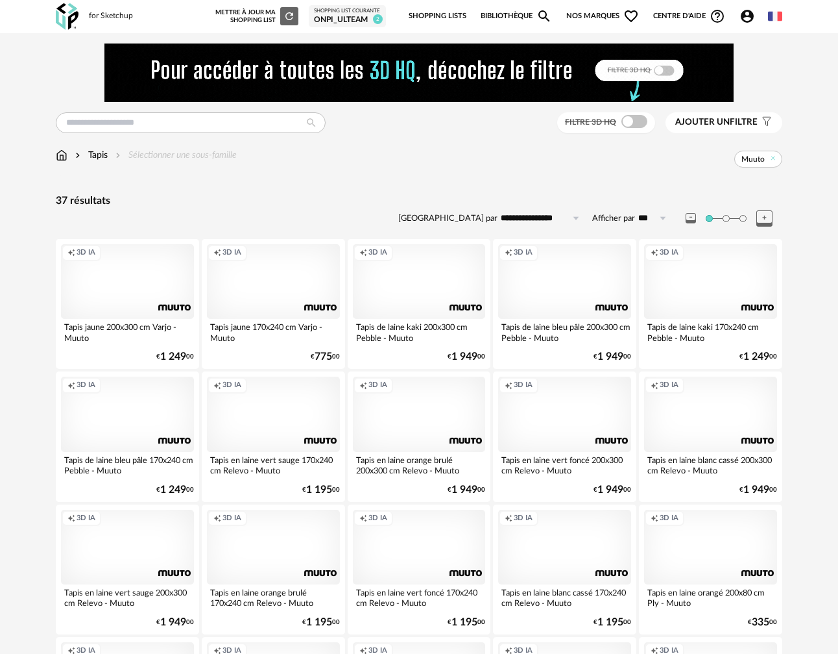
click at [268, 418] on div "Creation icon 3D IA" at bounding box center [273, 413] width 133 height 75
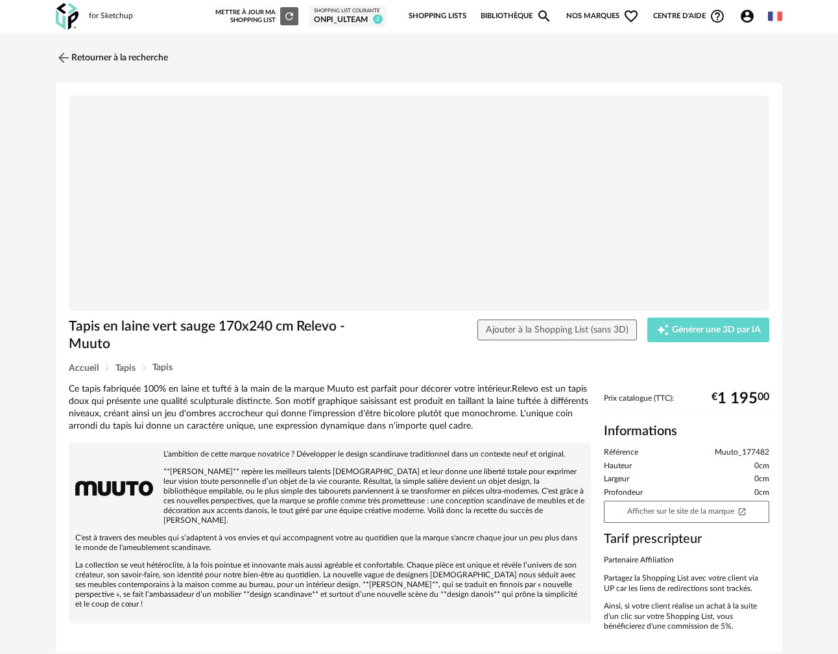
click at [458, 192] on img at bounding box center [419, 202] width 701 height 215
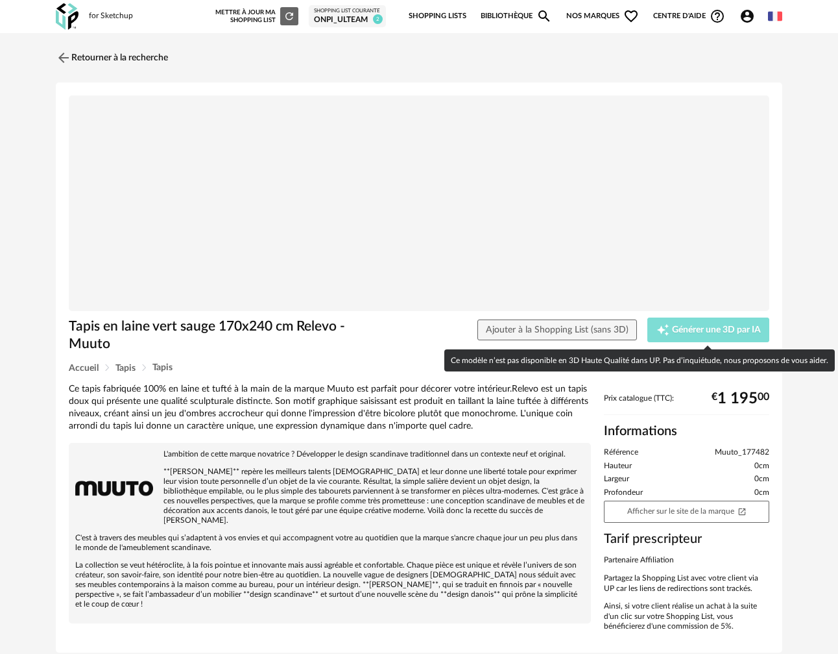
click at [485, 328] on span "Générer une 3D par IA" at bounding box center [716, 329] width 89 height 9
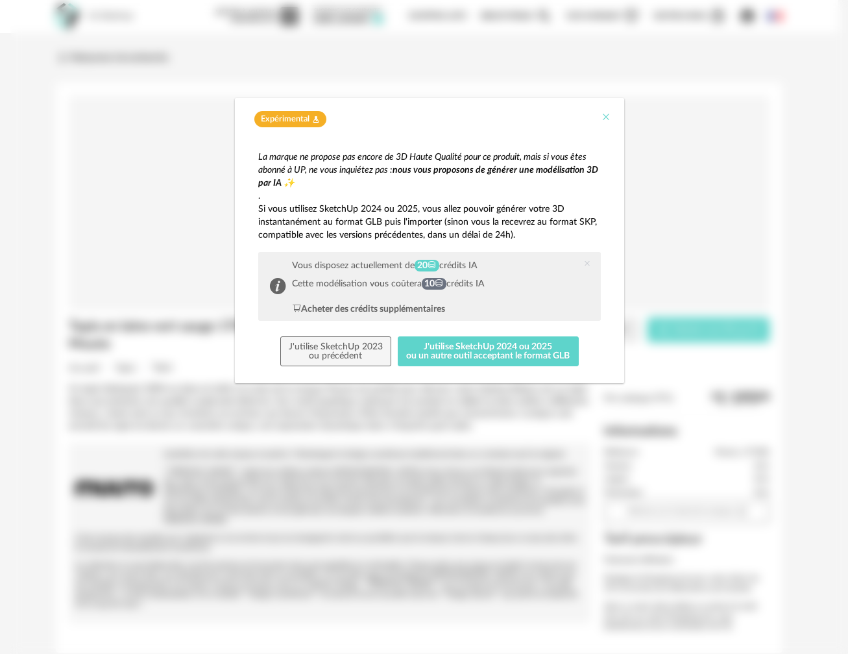
click at [485, 118] on icon "Close" at bounding box center [606, 117] width 10 height 10
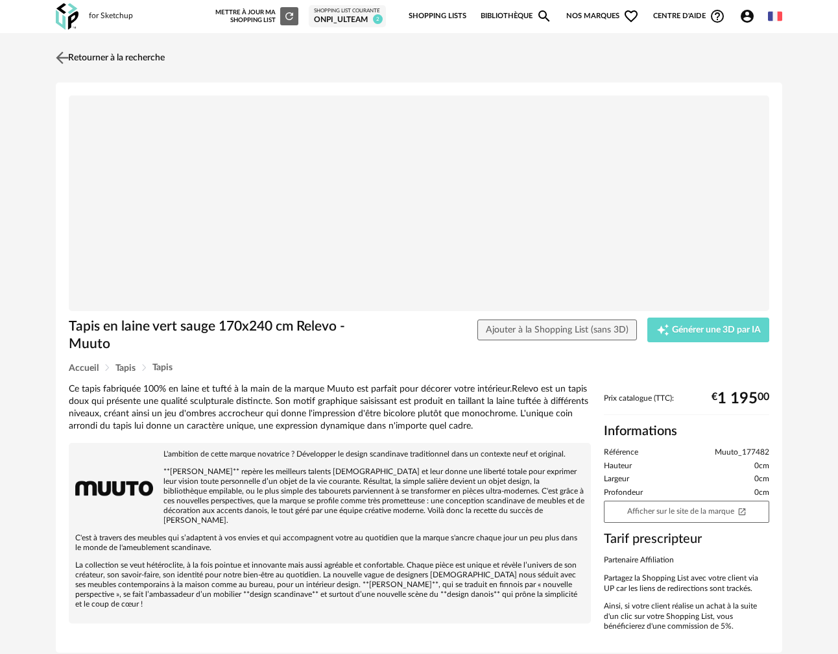
click at [90, 58] on link "Retourner à la recherche" at bounding box center [109, 57] width 112 height 29
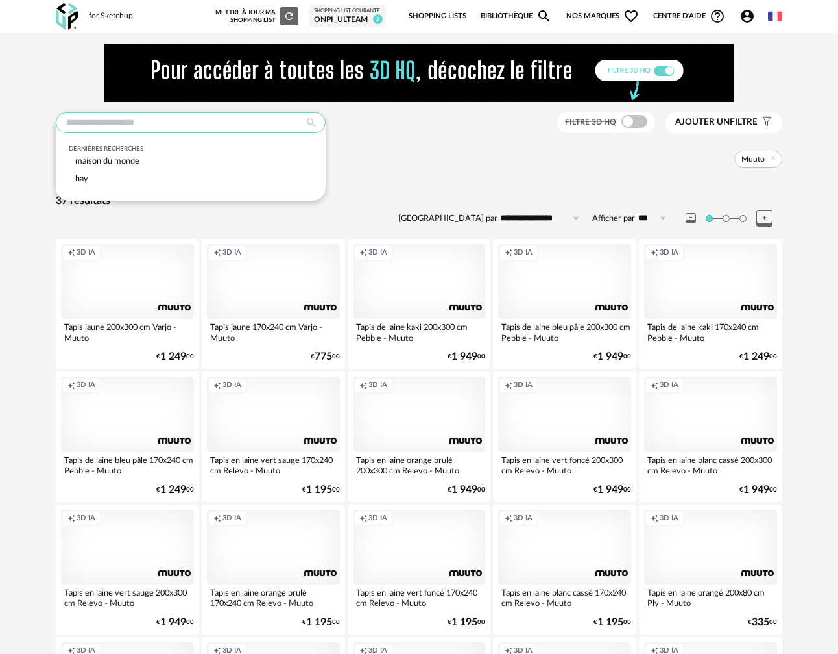
click at [134, 118] on input "text" at bounding box center [191, 122] width 270 height 21
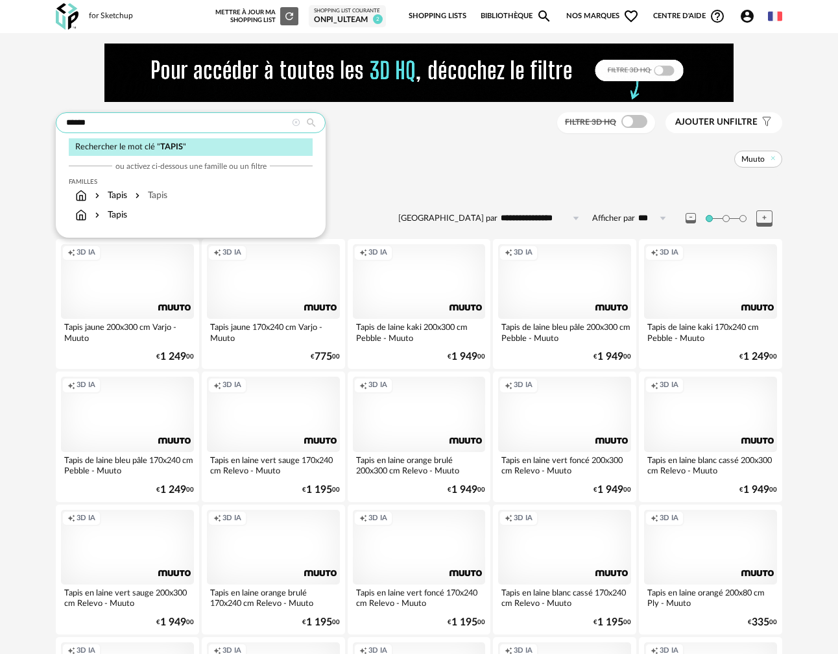
type input "*******"
type input "**********"
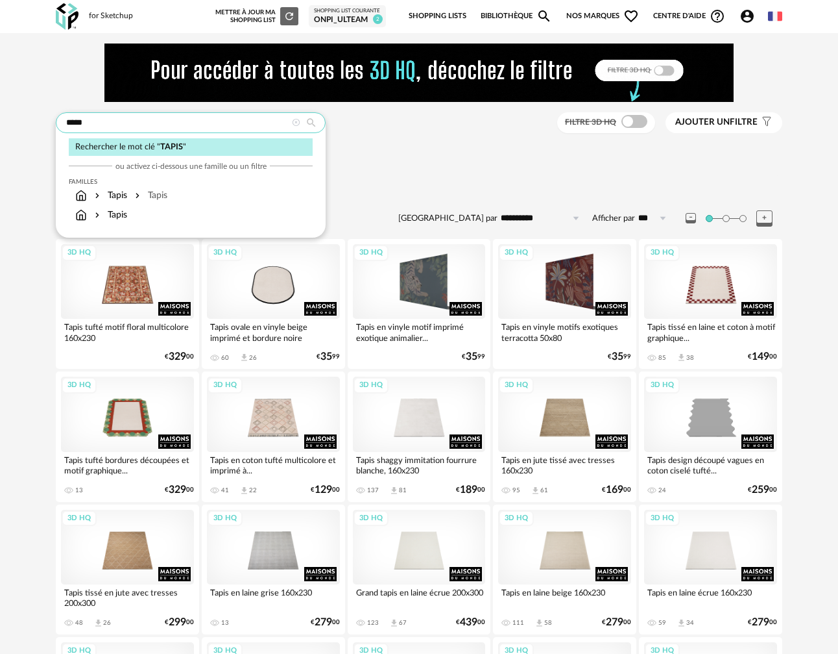
type input "*****"
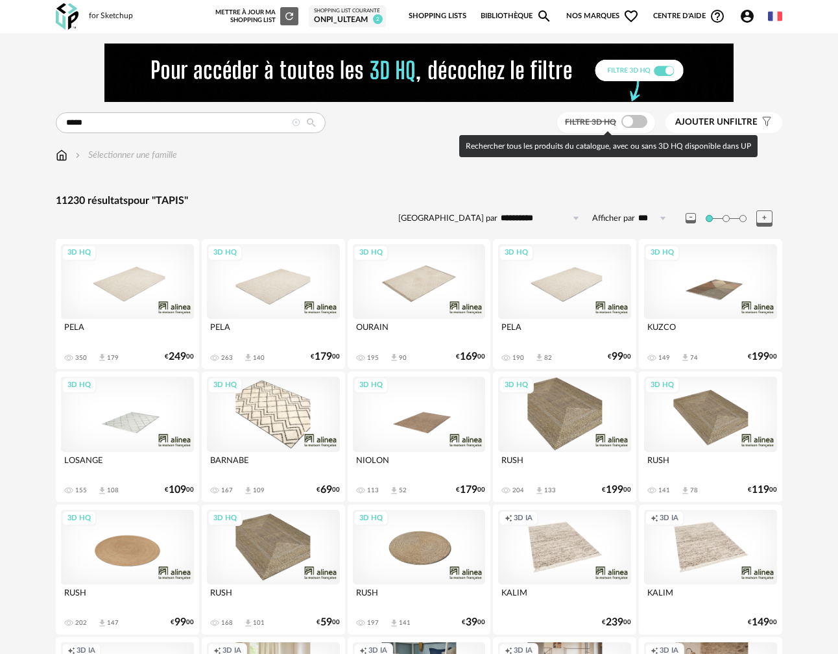
click at [485, 121] on span "Filtre 3D HQ" at bounding box center [590, 122] width 51 height 8
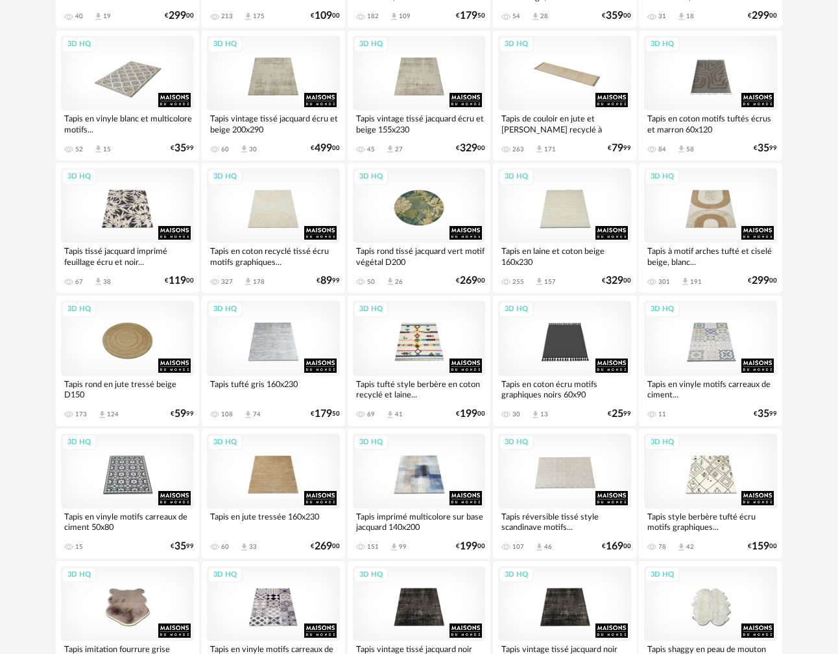
scroll to position [2318, 0]
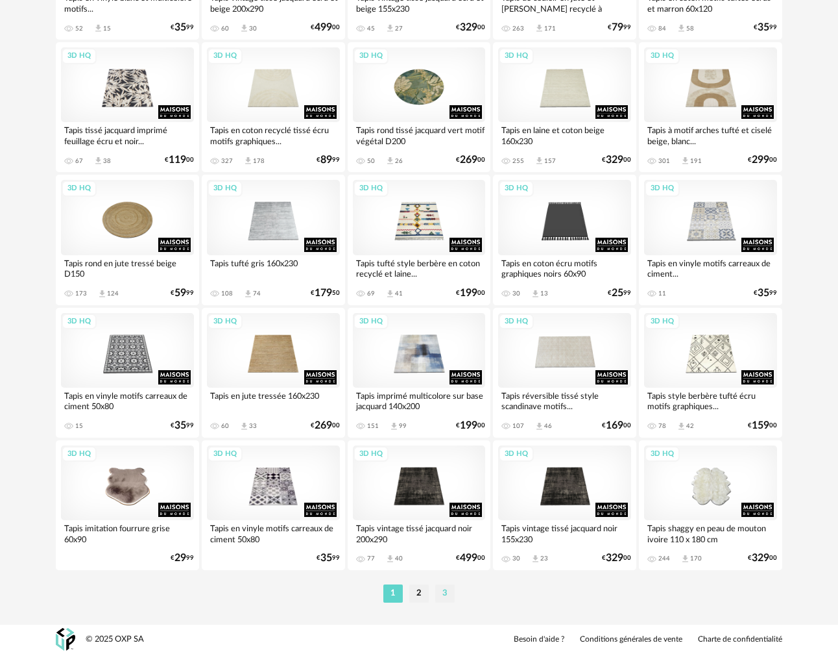
click at [446, 591] on li "3" at bounding box center [444, 593] width 19 height 18
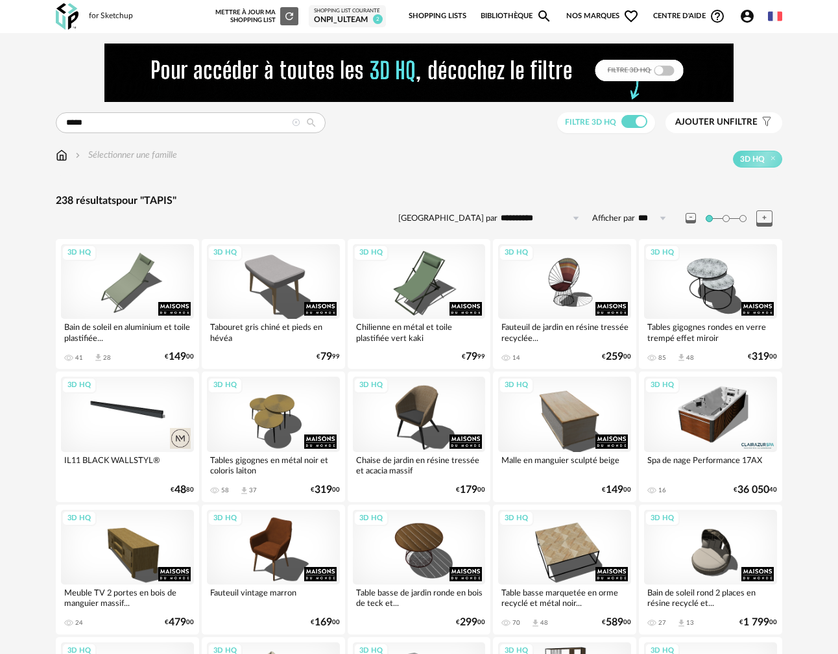
click at [485, 124] on span "Ajouter un" at bounding box center [703, 121] width 55 height 9
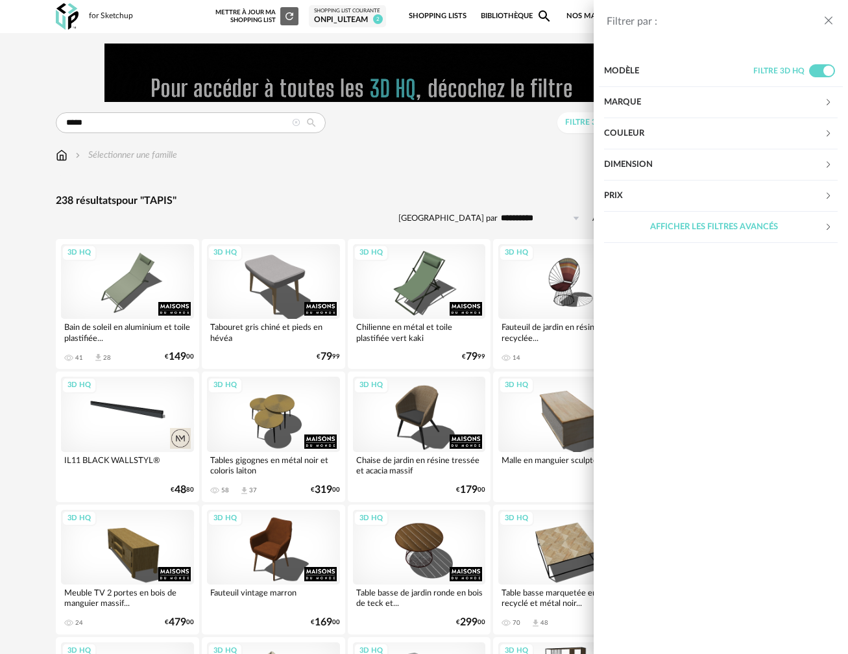
click at [285, 185] on div "Filtrer par : Modèle Filtre 3D HQ Marque &tradition 0 101 Copenhagen 0 366 Conc…" at bounding box center [424, 327] width 848 height 654
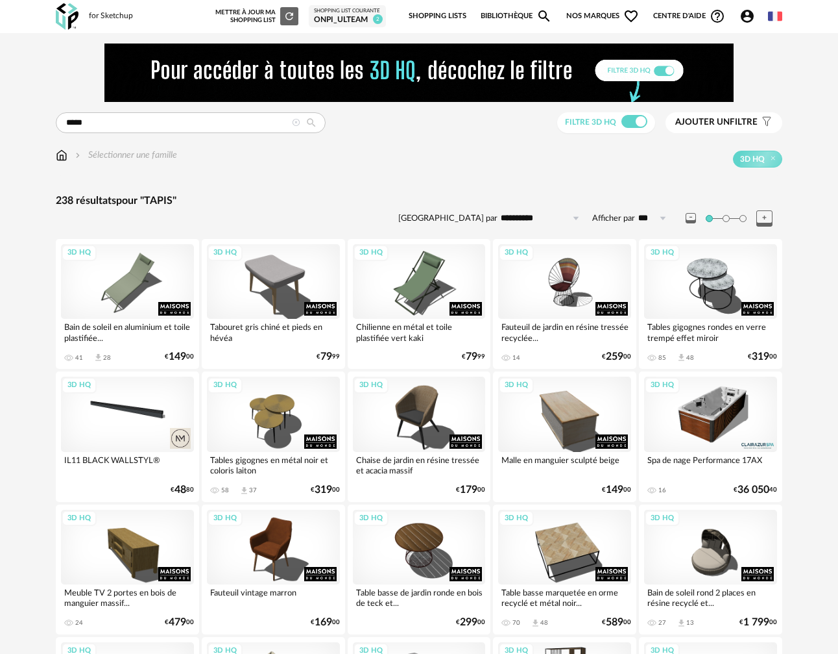
click at [88, 154] on div "Sélectionner une famille" at bounding box center [125, 155] width 104 height 13
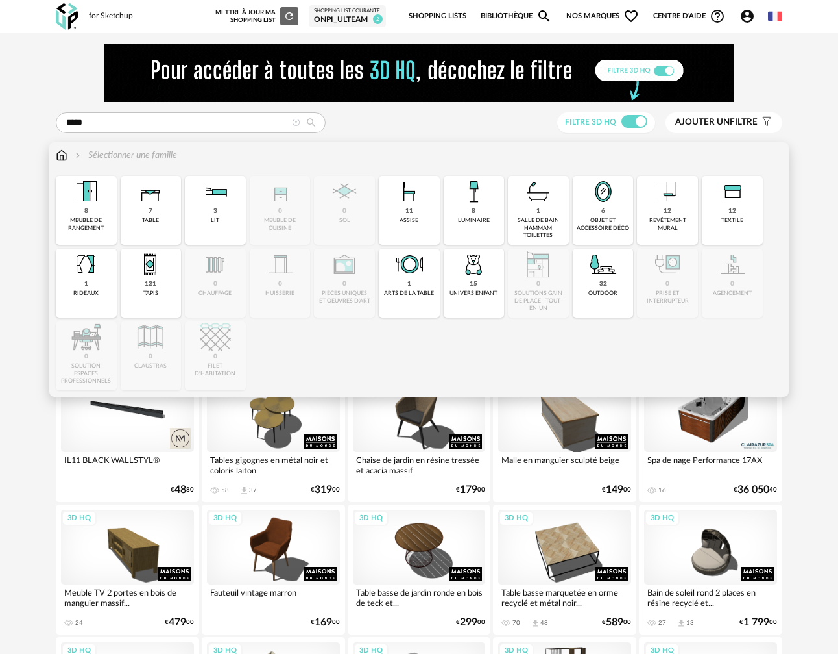
click at [58, 158] on img at bounding box center [62, 155] width 12 height 13
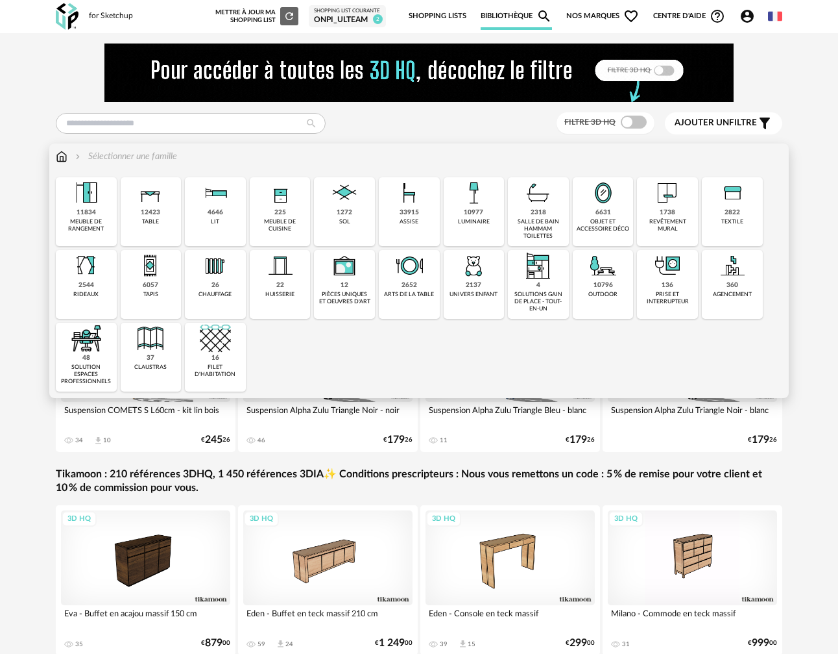
drag, startPoint x: 140, startPoint y: 282, endPoint x: 151, endPoint y: 282, distance: 11.1
click at [140, 282] on div "6057 tapis" at bounding box center [151, 284] width 61 height 69
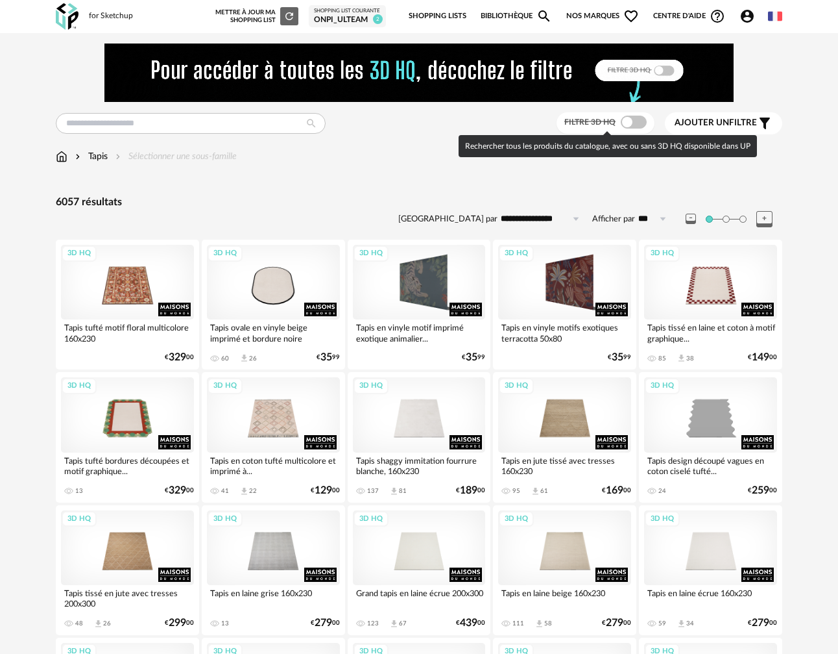
click at [624, 127] on span at bounding box center [634, 122] width 26 height 13
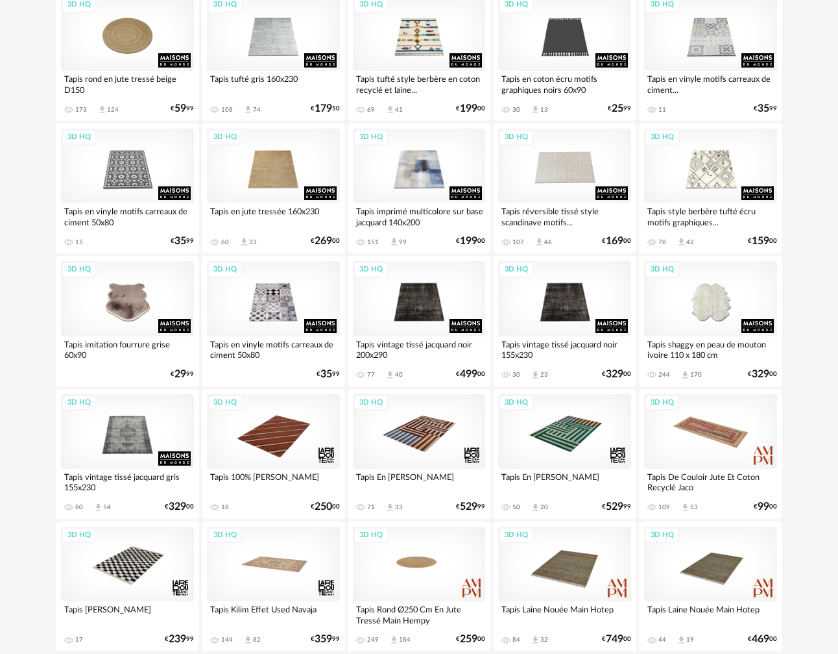
scroll to position [2318, 0]
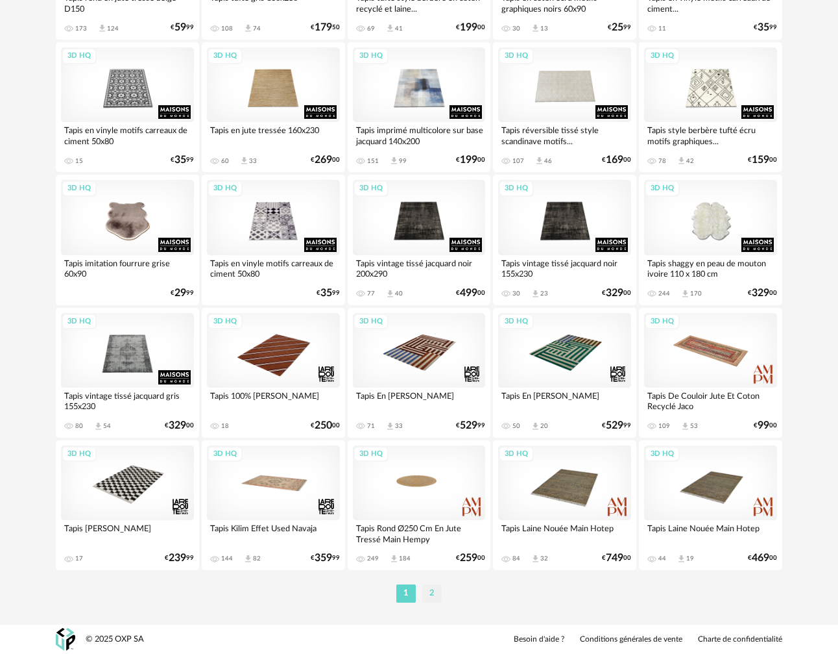
click at [428, 592] on li "2" at bounding box center [431, 593] width 19 height 18
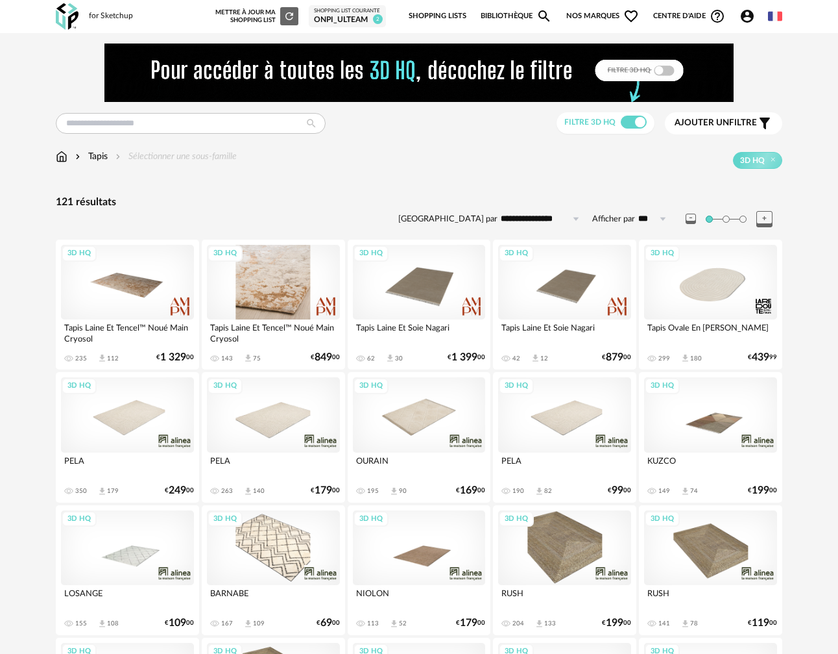
click at [277, 297] on div "3D HQ" at bounding box center [273, 282] width 133 height 75
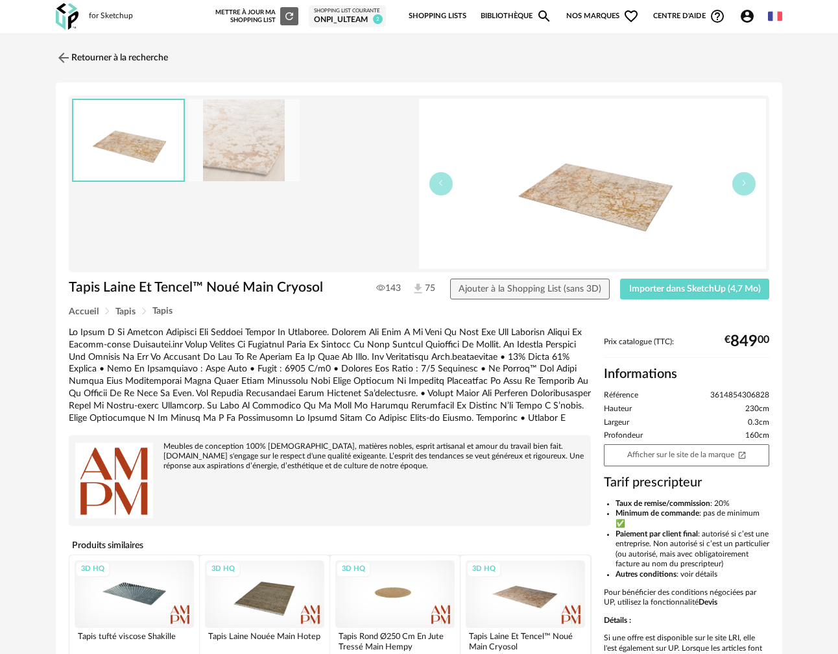
click at [239, 160] on img at bounding box center [244, 140] width 112 height 82
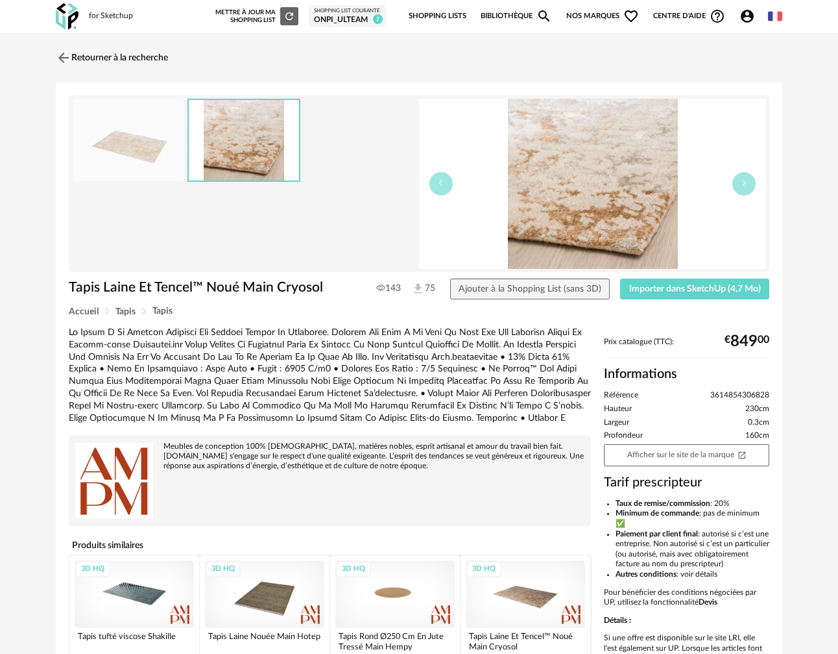
click at [130, 153] on img at bounding box center [129, 140] width 112 height 82
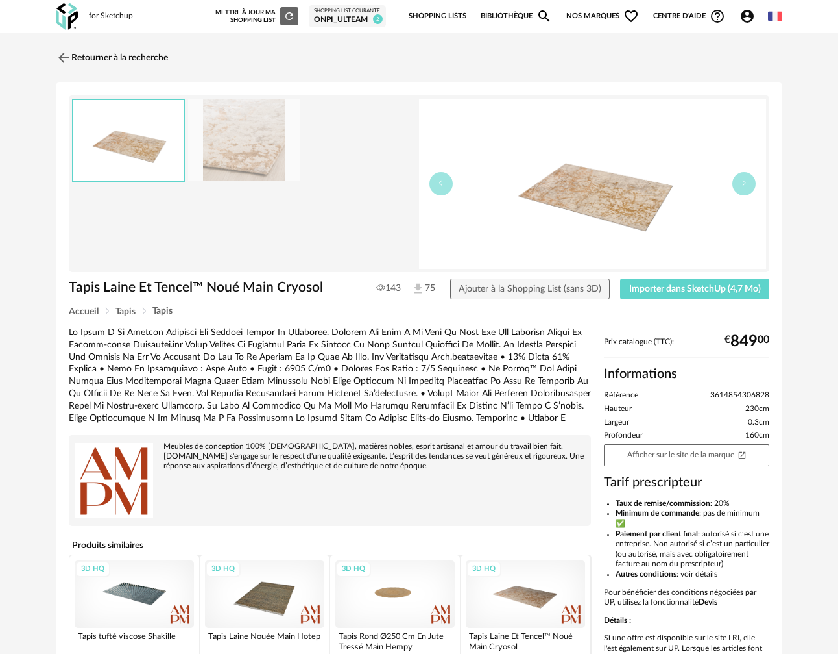
scroll to position [130, 0]
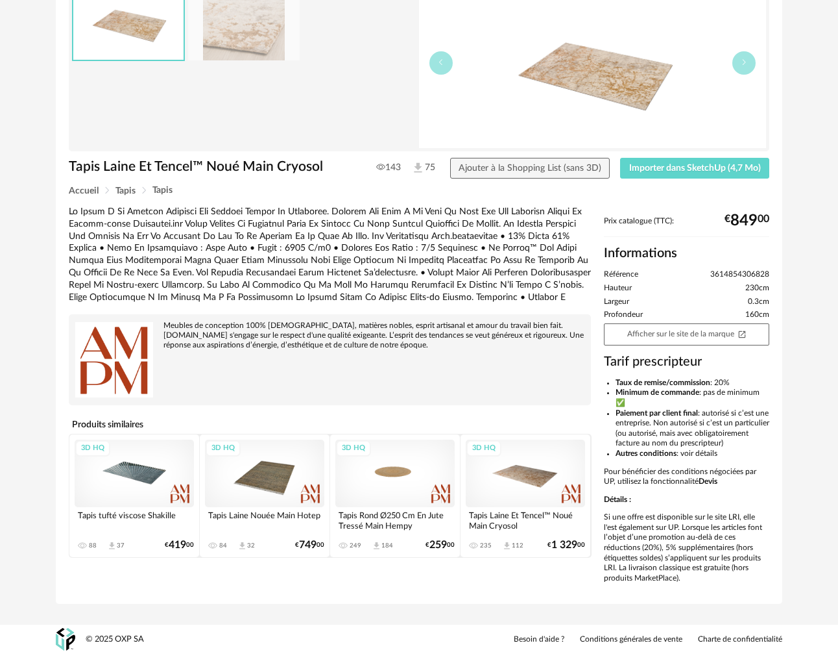
click at [153, 453] on div "3D HQ" at bounding box center [134, 472] width 119 height 67
